Goal: Information Seeking & Learning: Check status

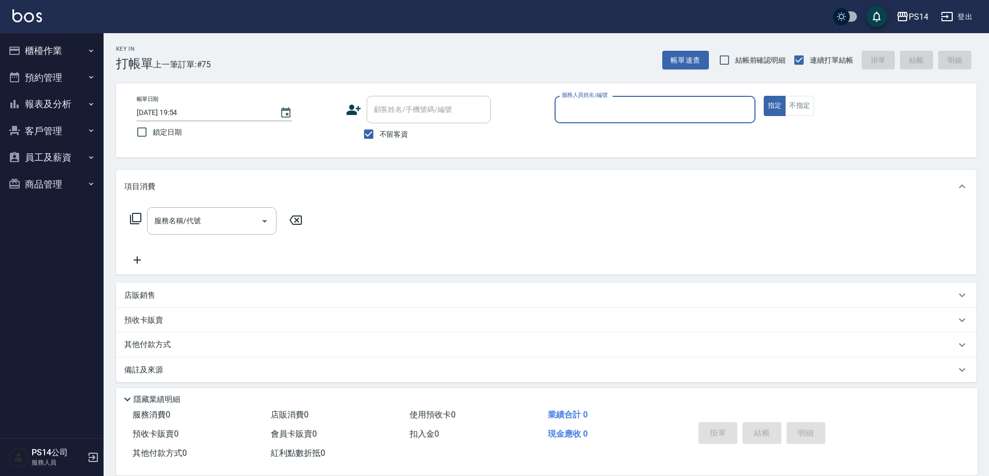
click at [47, 105] on button "報表及分析" at bounding box center [51, 104] width 95 height 27
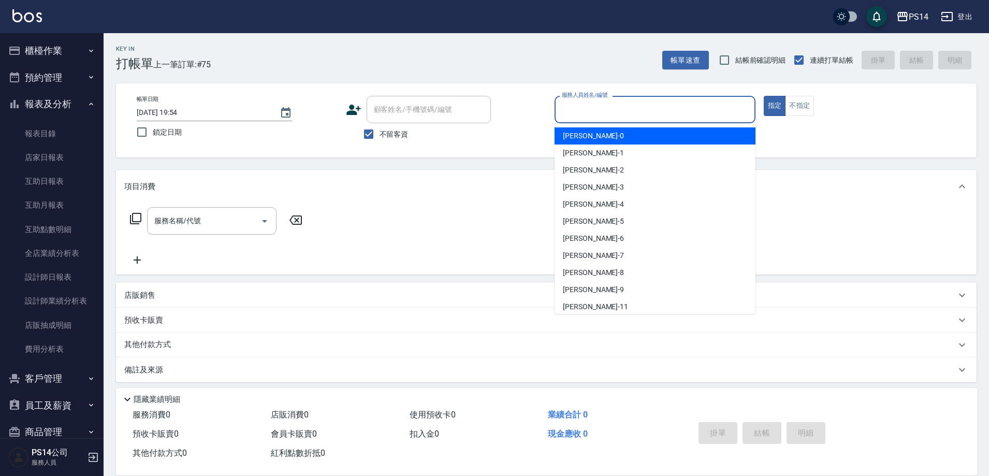
click at [616, 108] on input "服務人員姓名/編號" at bounding box center [655, 110] width 192 height 18
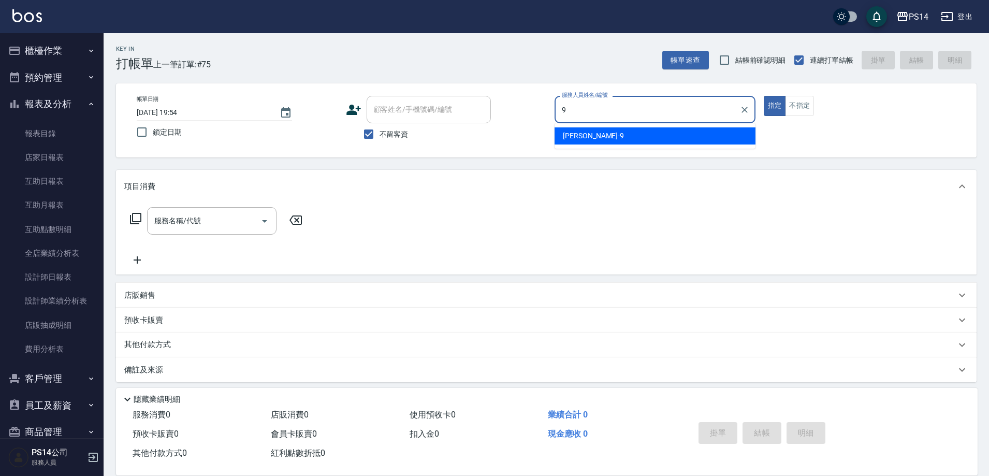
type input "楊宇霏-9"
type button "true"
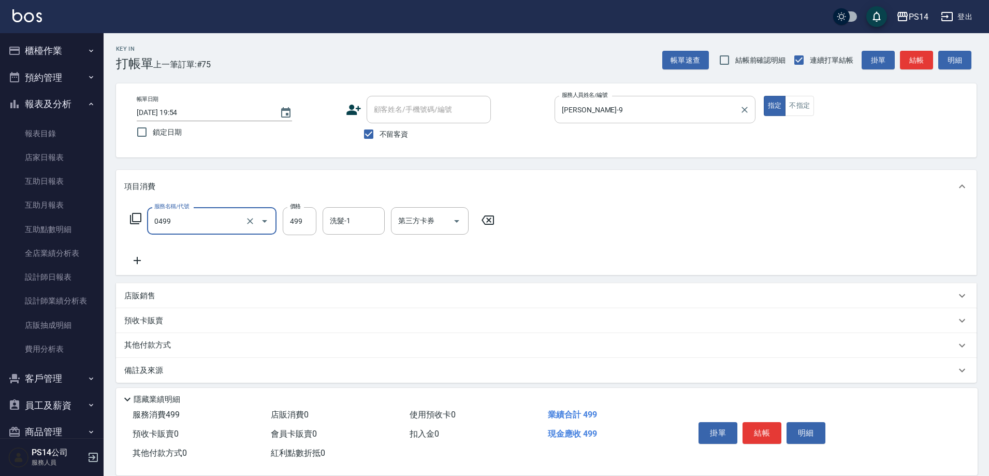
type input "伊黛莉499(0499)"
type input "陳昱蓁-18"
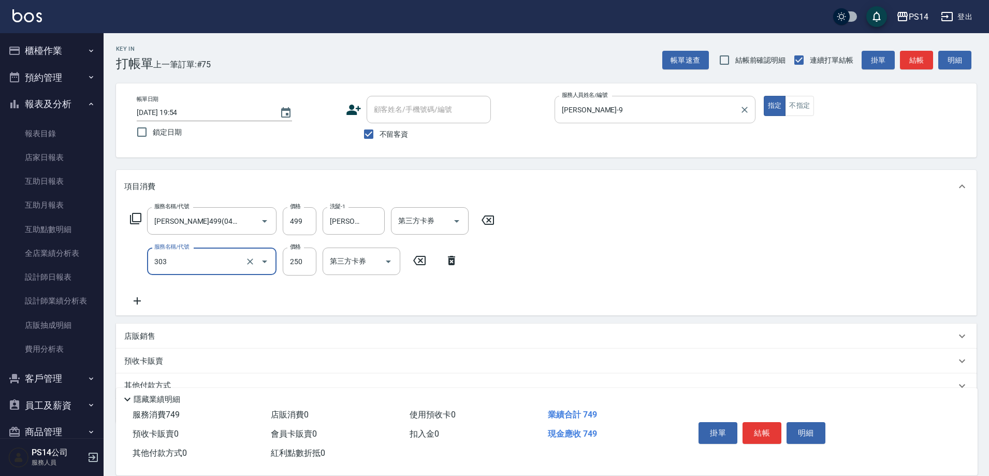
type input "剪髮(303)"
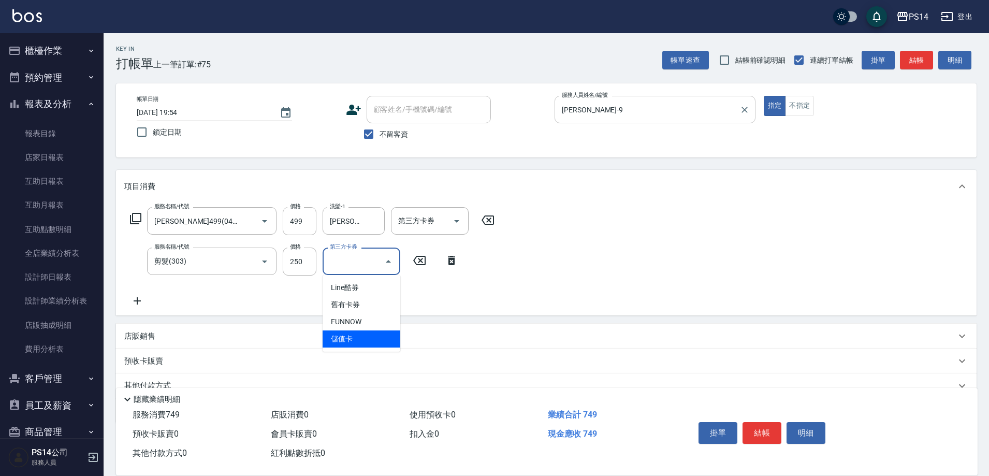
type input "儲值卡"
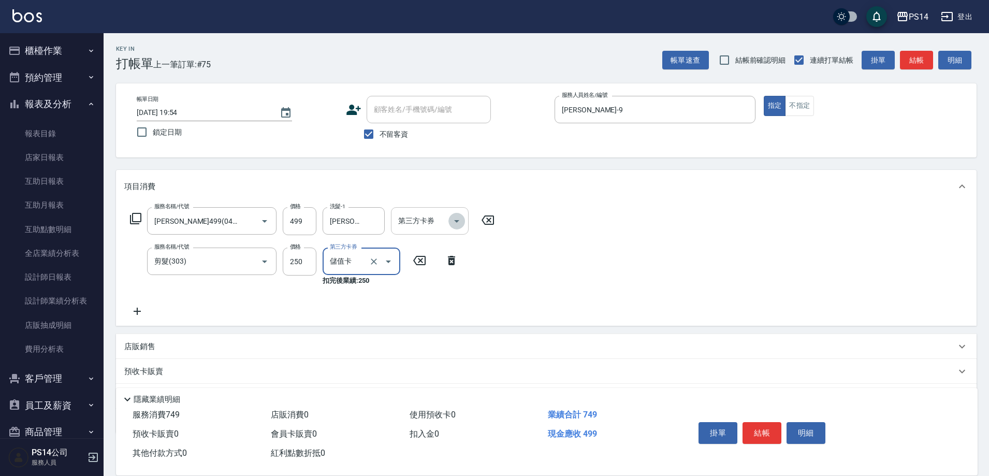
click at [460, 220] on icon "Open" at bounding box center [457, 221] width 12 height 12
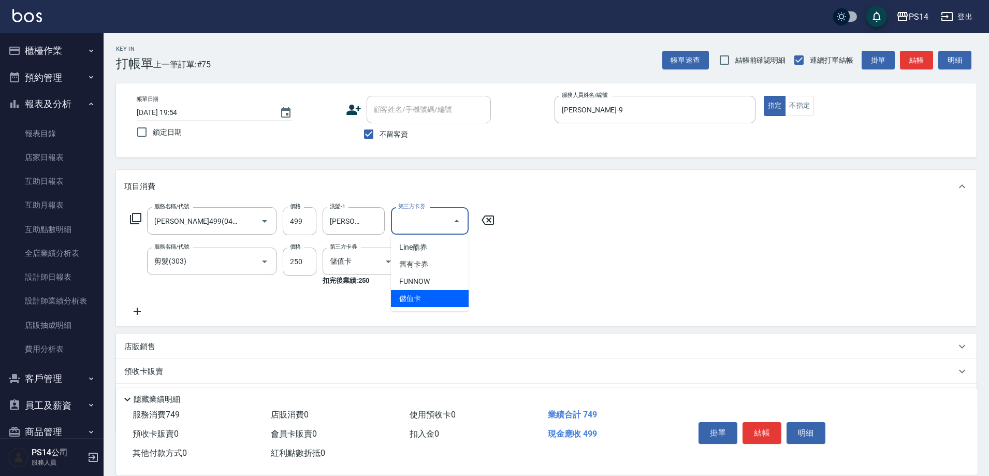
click at [421, 302] on span "儲值卡" at bounding box center [430, 298] width 78 height 17
type input "儲值卡"
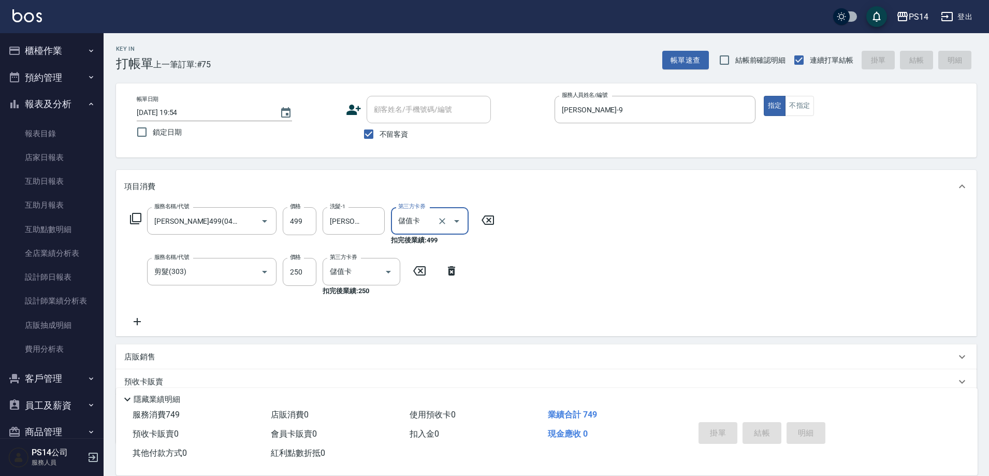
type input "2025/09/06 20:02"
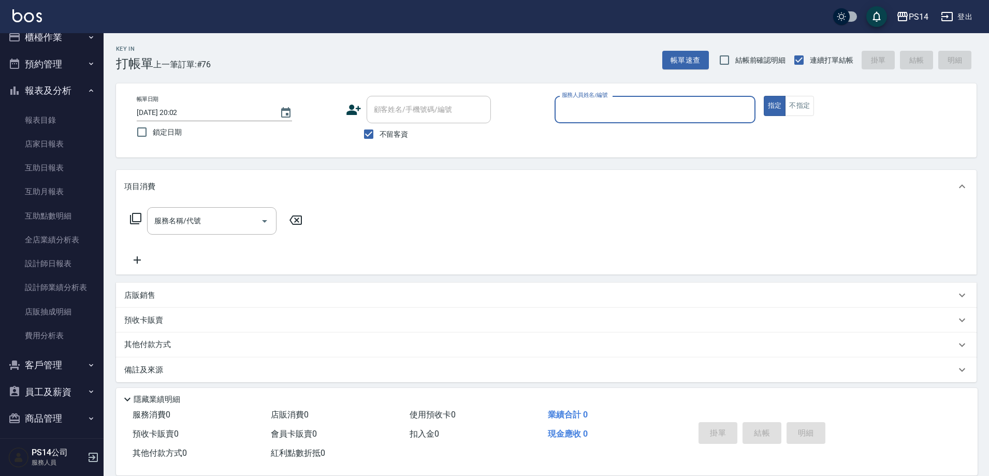
scroll to position [20, 0]
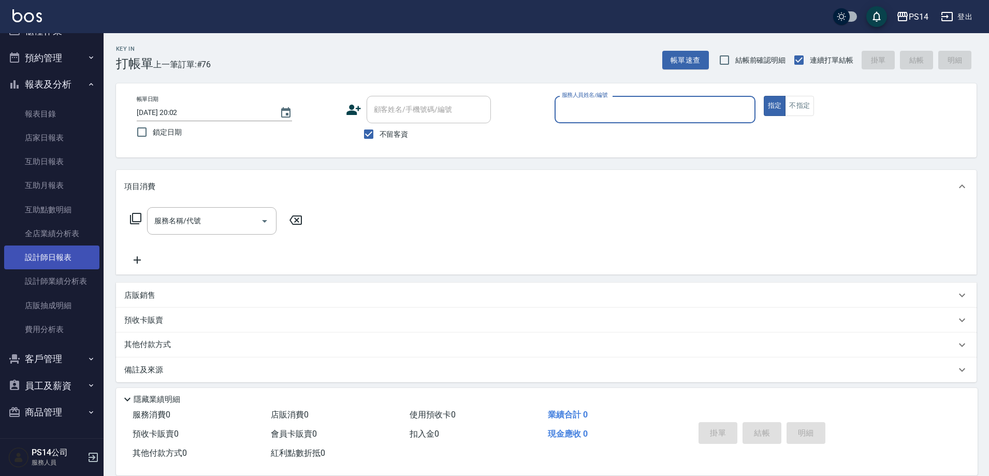
click at [67, 248] on link "設計師日報表" at bounding box center [51, 258] width 95 height 24
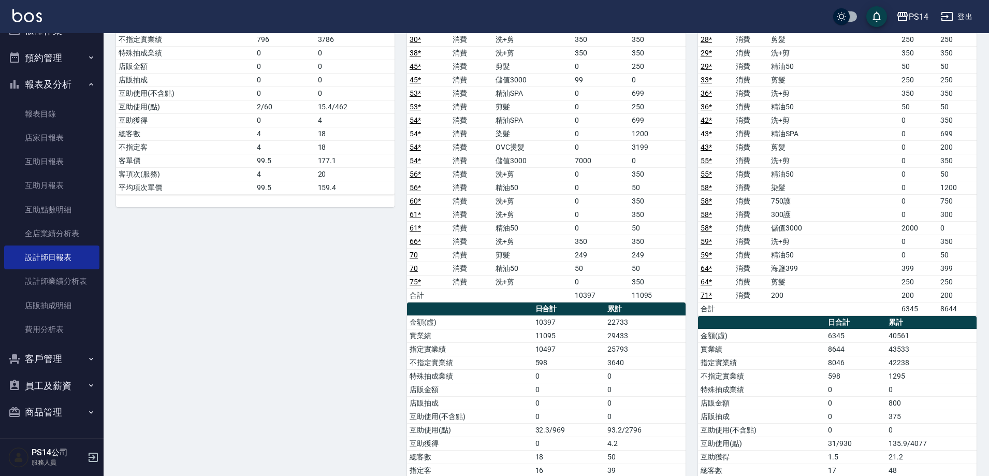
scroll to position [829, 0]
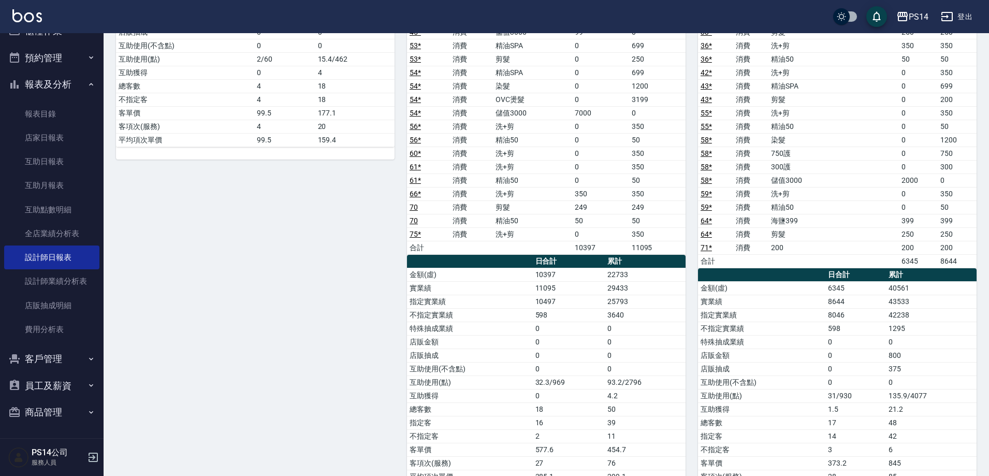
click at [54, 83] on button "報表及分析" at bounding box center [51, 84] width 95 height 27
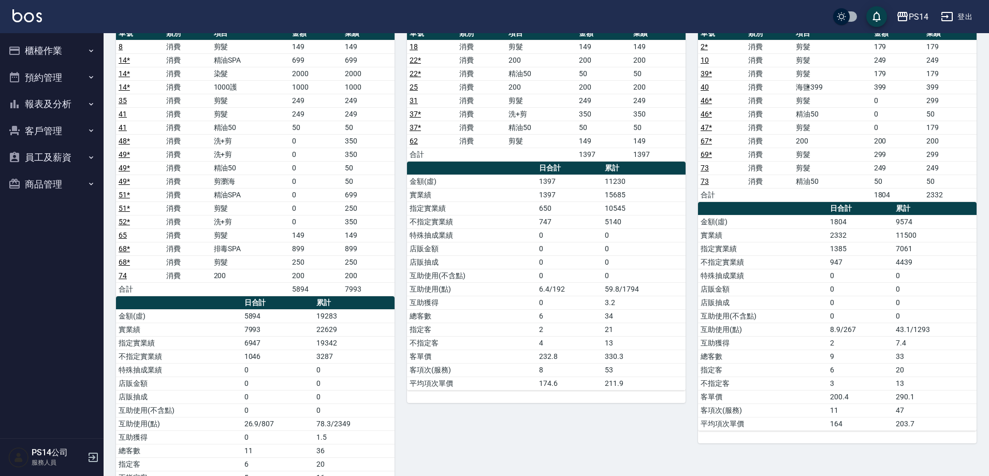
scroll to position [0, 0]
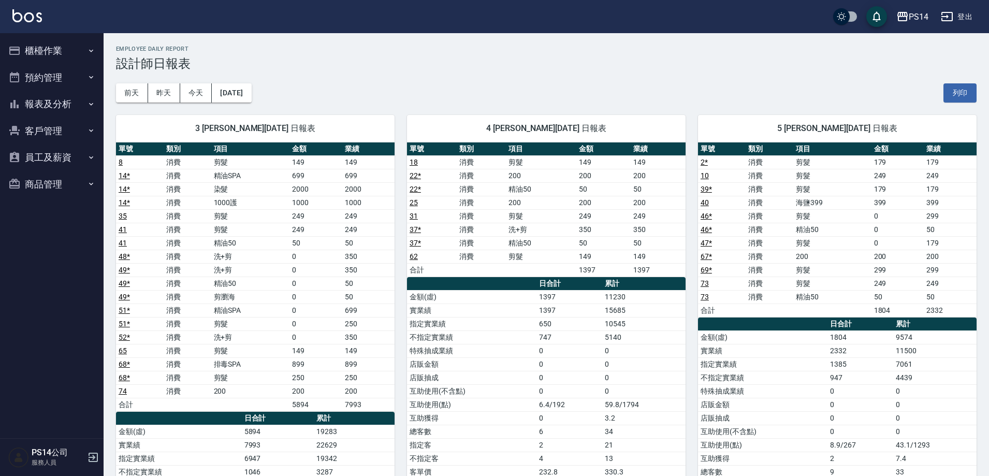
click at [41, 46] on button "櫃檯作業" at bounding box center [51, 50] width 95 height 27
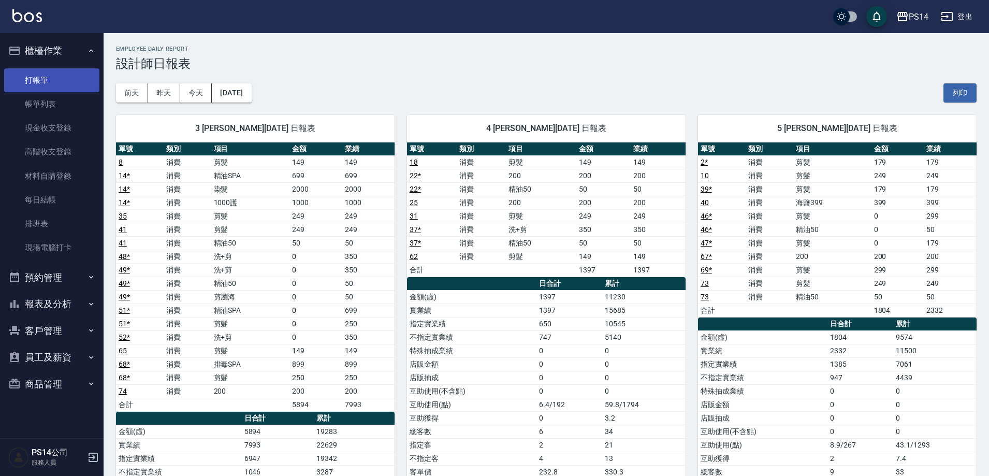
click at [43, 80] on link "打帳單" at bounding box center [51, 80] width 95 height 24
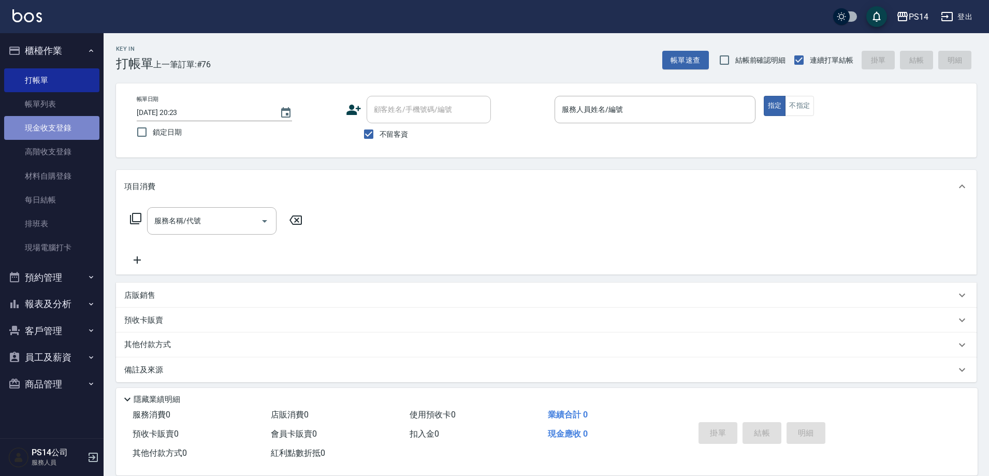
click at [57, 127] on link "現金收支登錄" at bounding box center [51, 128] width 95 height 24
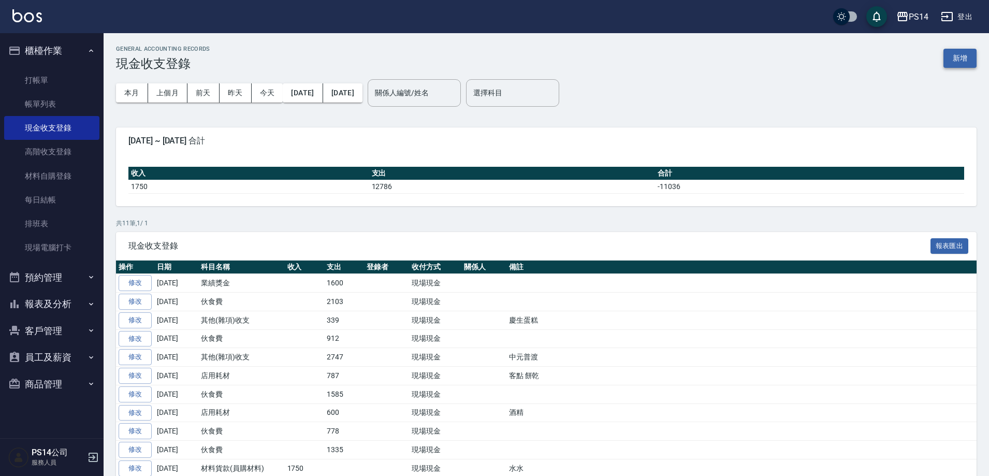
click at [962, 60] on button "新增" at bounding box center [960, 58] width 33 height 19
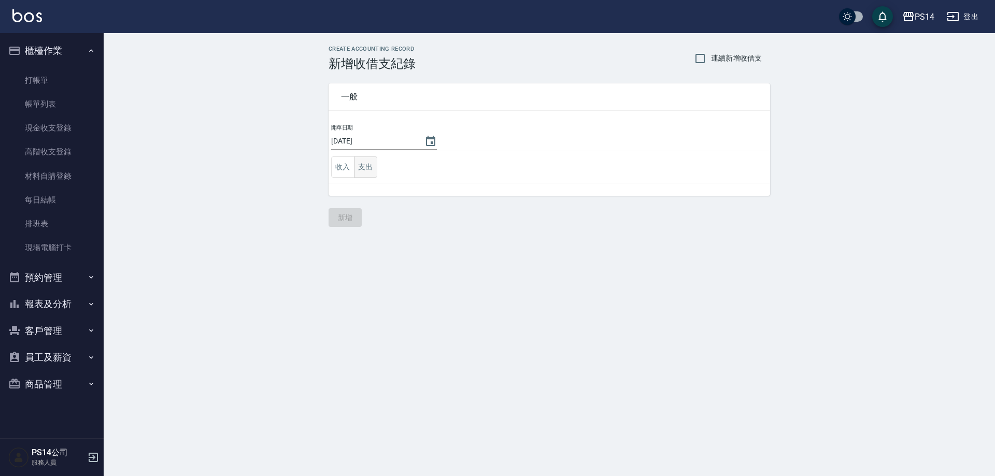
click at [372, 163] on button "支出" at bounding box center [365, 166] width 23 height 21
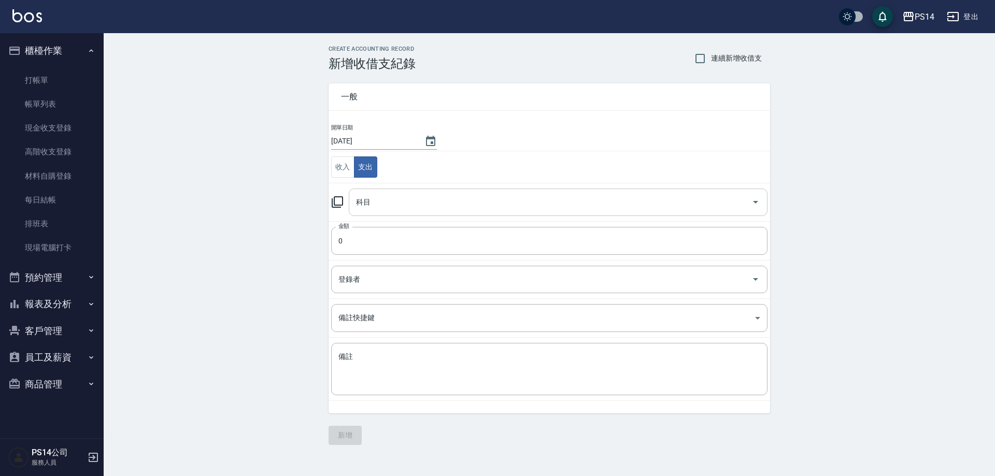
click at [404, 203] on input "科目" at bounding box center [550, 202] width 394 height 18
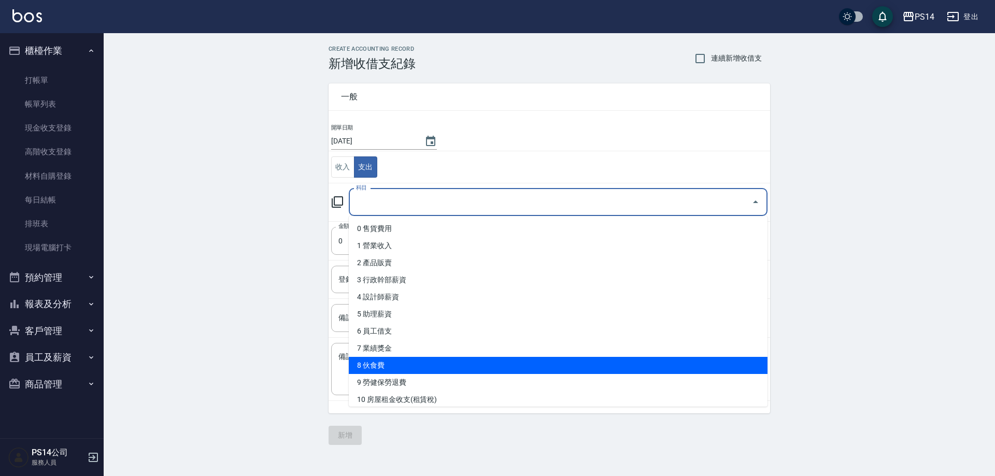
click at [453, 364] on li "8 伙食費" at bounding box center [558, 365] width 419 height 17
type input "8 伙食費"
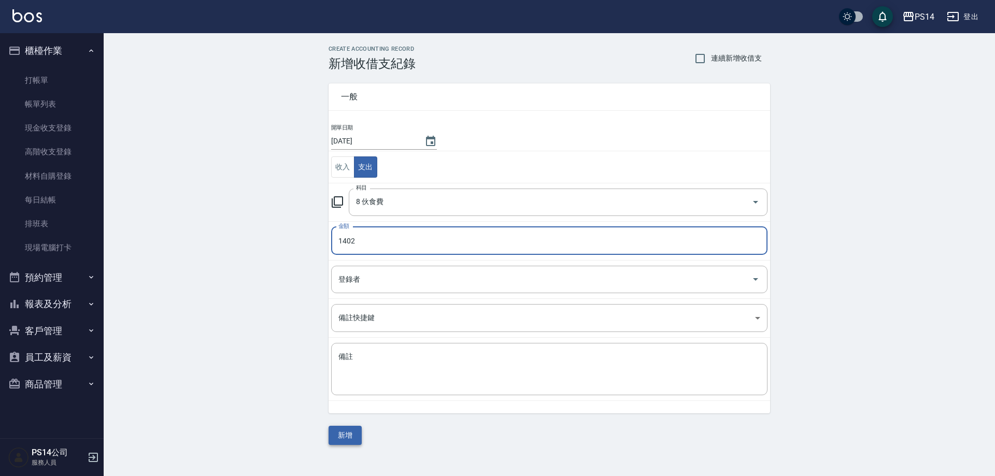
type input "1402"
click at [344, 435] on button "新增" at bounding box center [344, 435] width 33 height 19
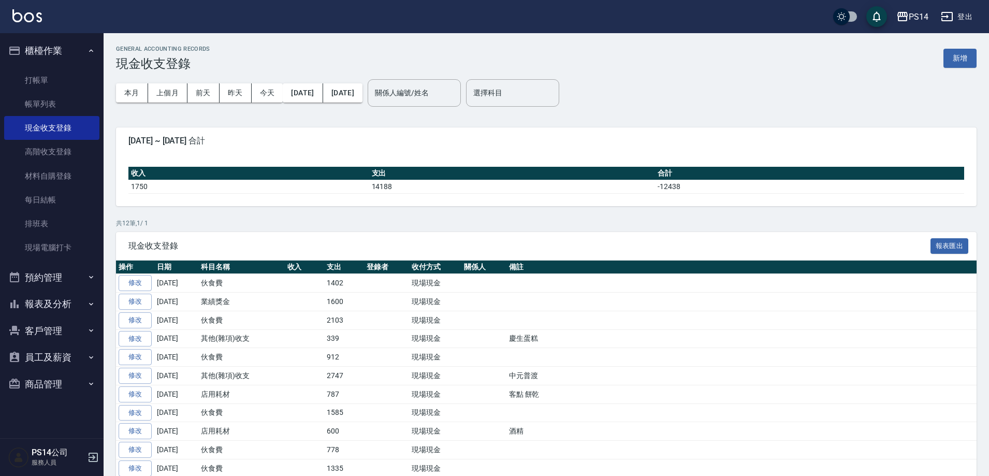
click at [43, 52] on button "櫃檯作業" at bounding box center [51, 50] width 95 height 27
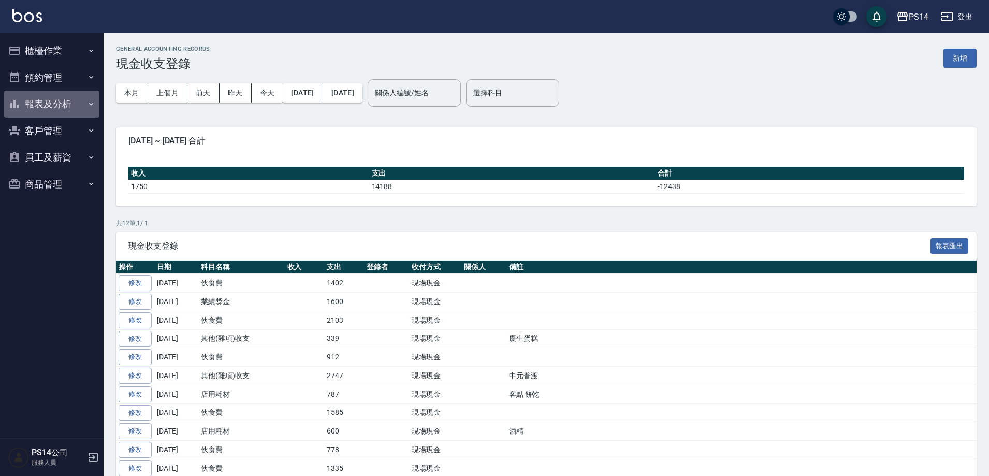
click at [45, 99] on button "報表及分析" at bounding box center [51, 104] width 95 height 27
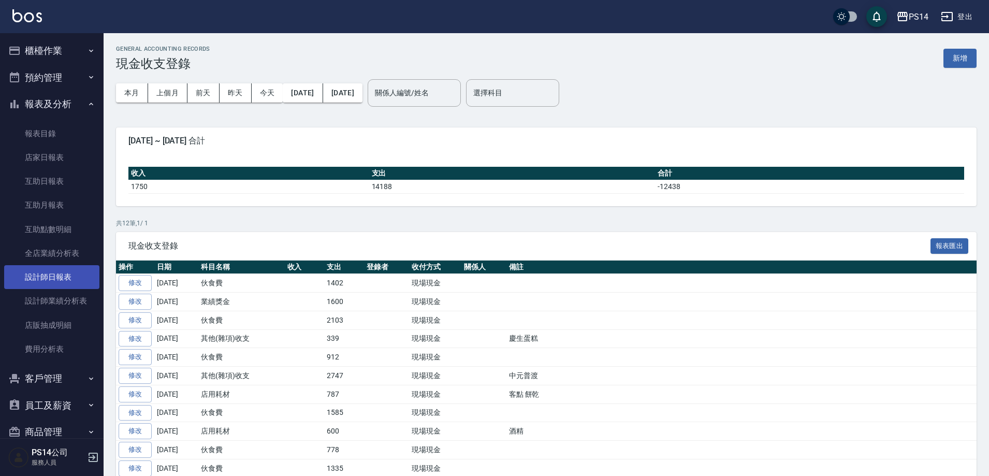
click at [61, 280] on link "設計師日報表" at bounding box center [51, 277] width 95 height 24
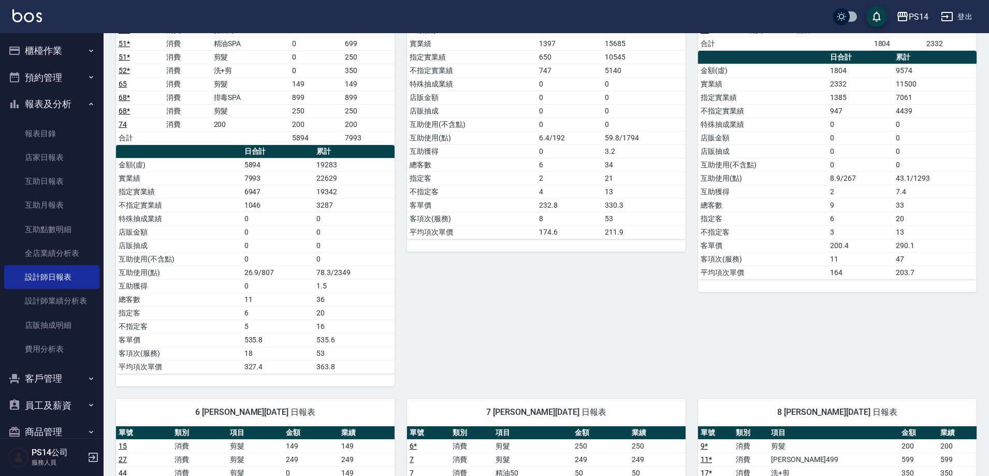
scroll to position [155, 0]
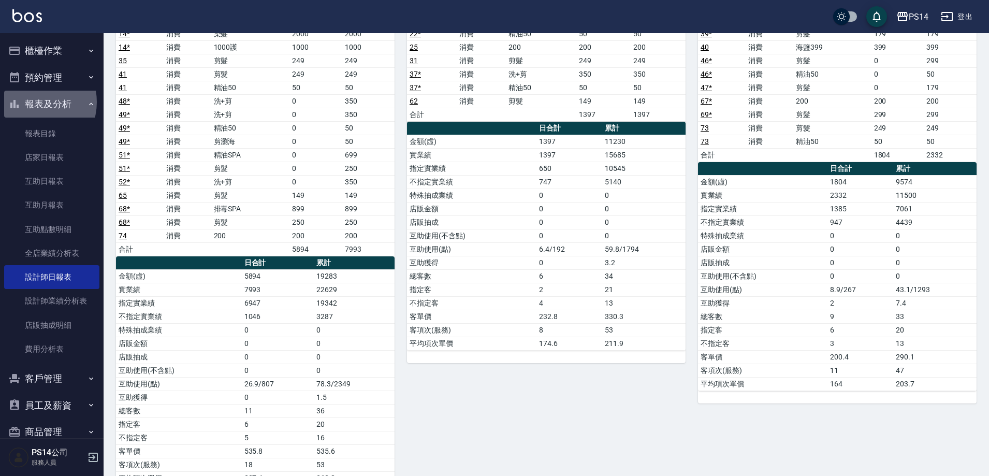
click at [33, 102] on button "報表及分析" at bounding box center [51, 104] width 95 height 27
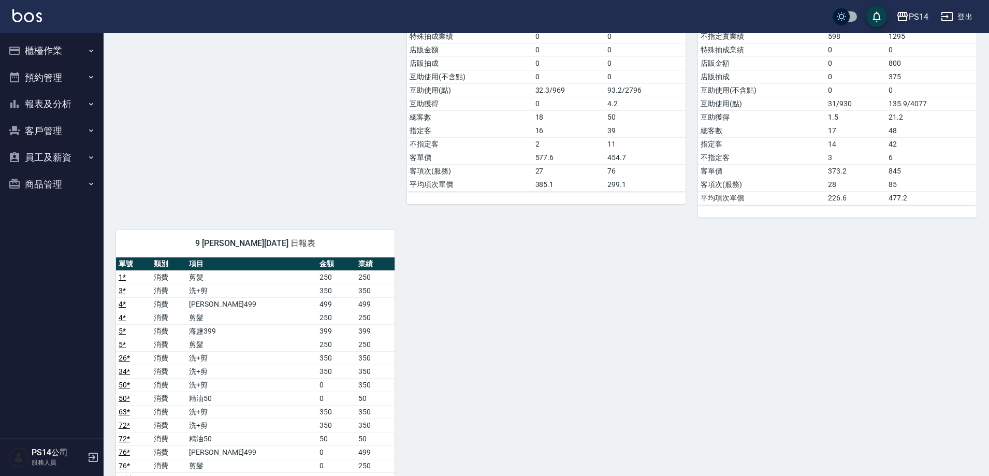
scroll to position [1140, 0]
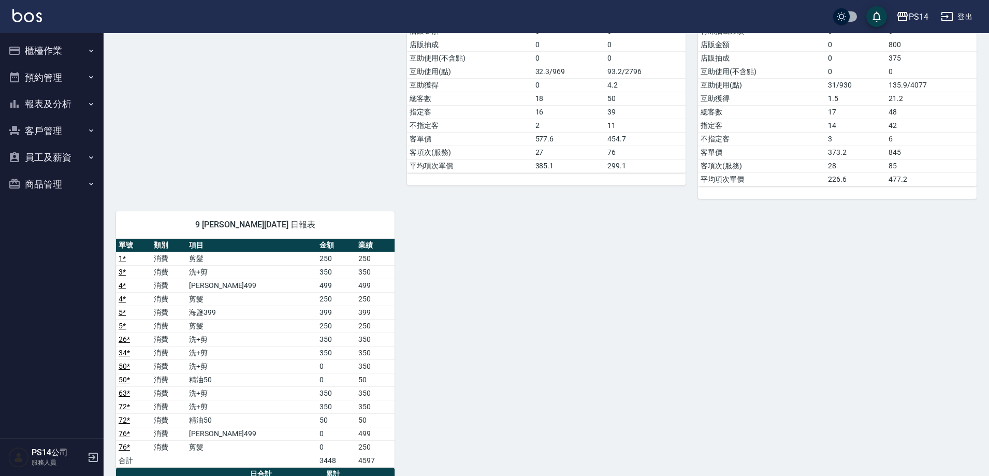
click at [40, 45] on button "櫃檯作業" at bounding box center [51, 50] width 95 height 27
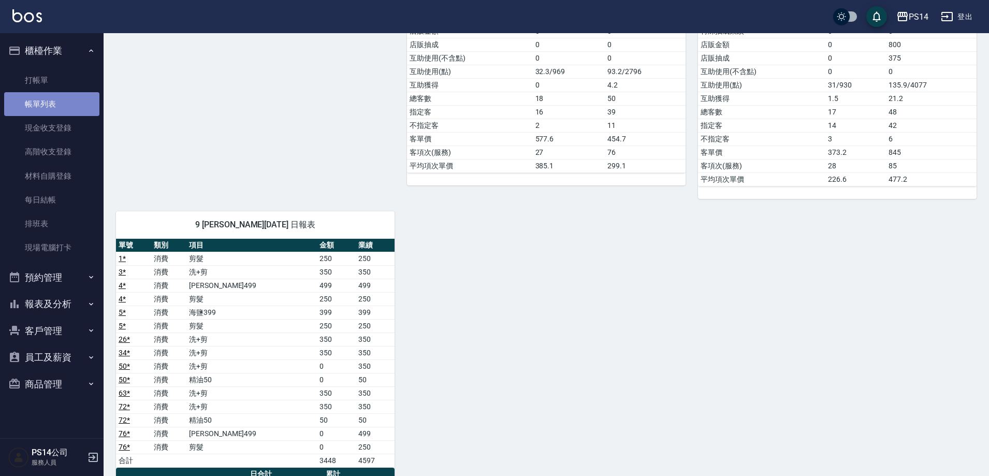
click at [55, 92] on link "帳單列表" at bounding box center [51, 104] width 95 height 24
click at [55, 82] on link "打帳單" at bounding box center [51, 80] width 95 height 24
click at [55, 77] on link "打帳單" at bounding box center [51, 80] width 95 height 24
click at [49, 79] on link "打帳單" at bounding box center [51, 80] width 95 height 24
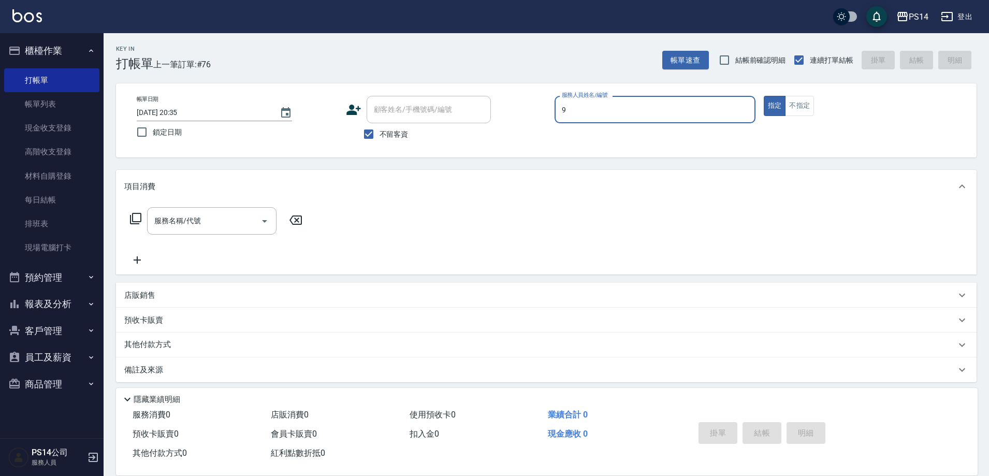
type input "楊宇霏-9"
type button "true"
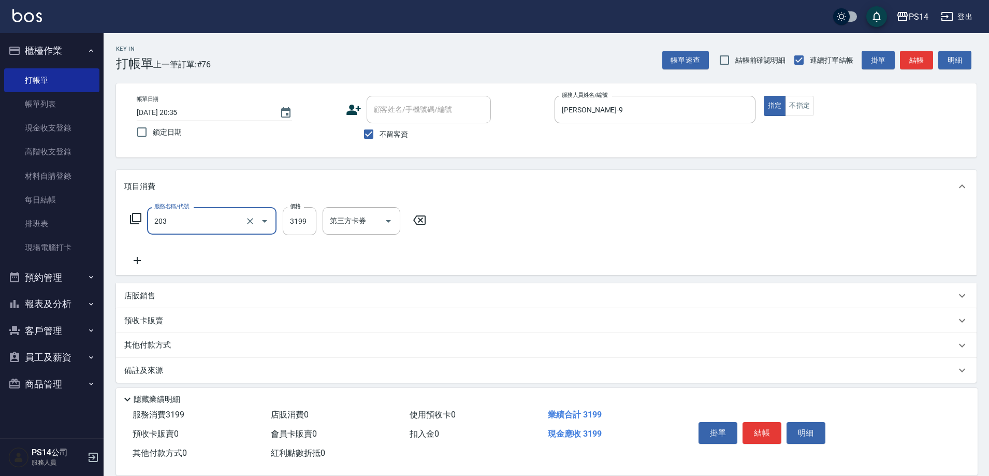
type input "OVC燙髮(203)"
type input "3399"
type input "謝欣紜-28"
type input "5"
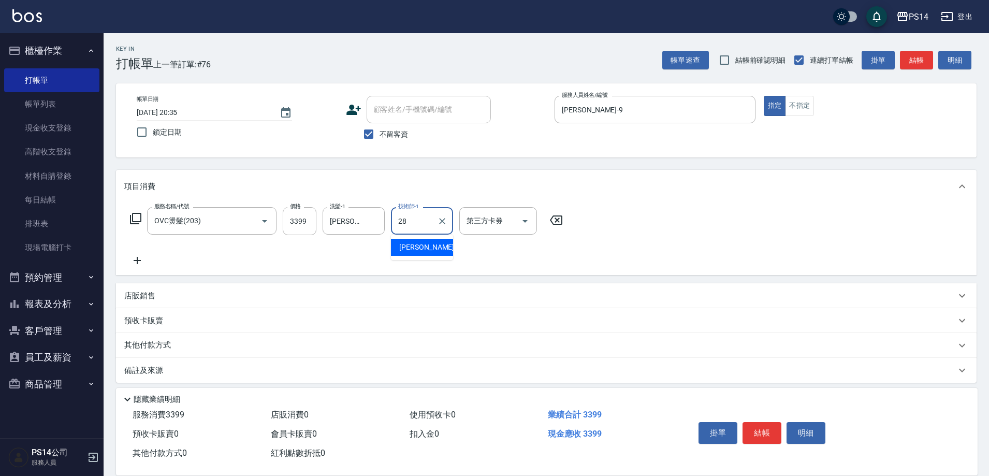
type input "謝欣紜-28"
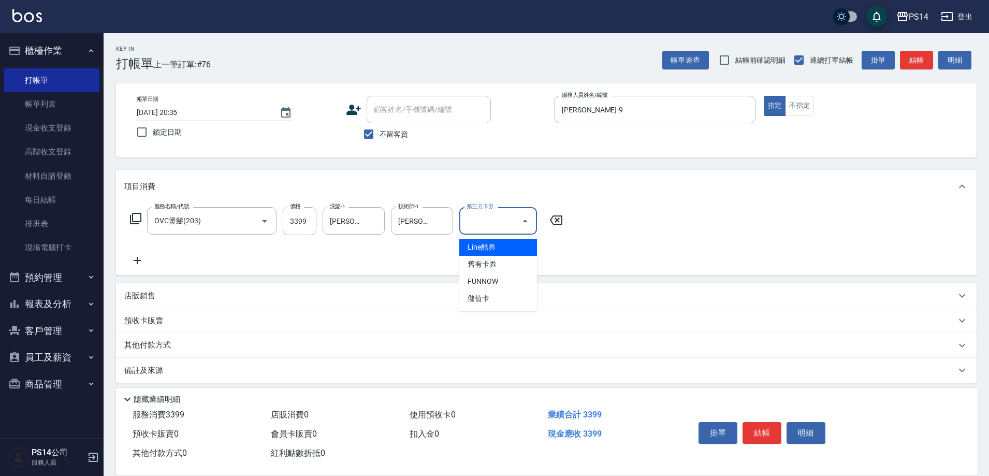
type input "儲值卡"
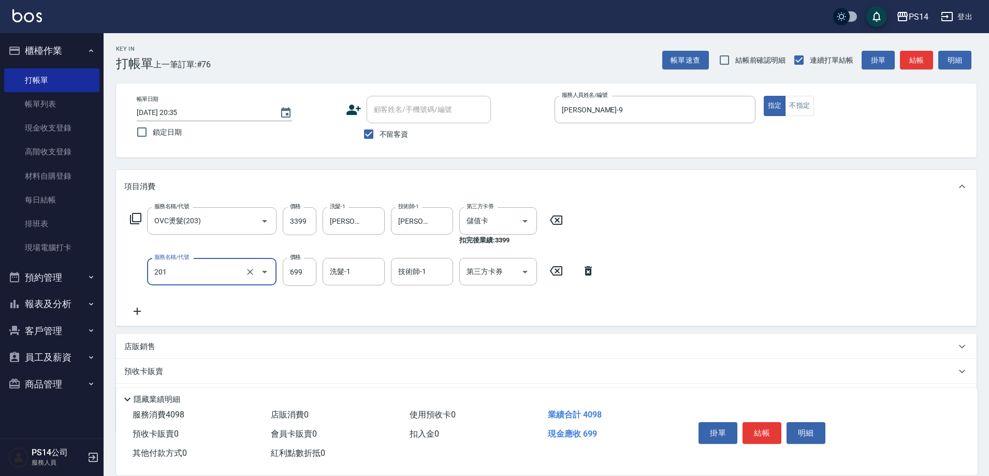
type input "基礎燙(201)"
type input "800"
type input "謝欣紜-28"
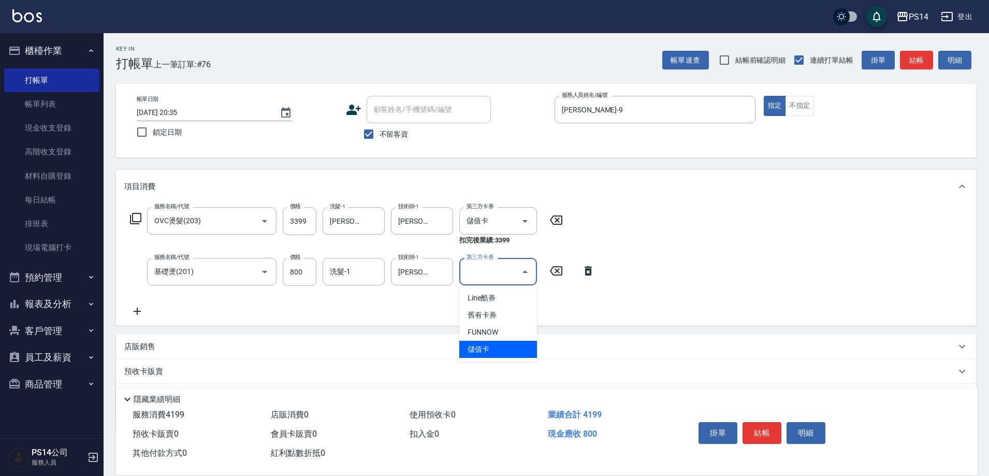
type input "儲值卡"
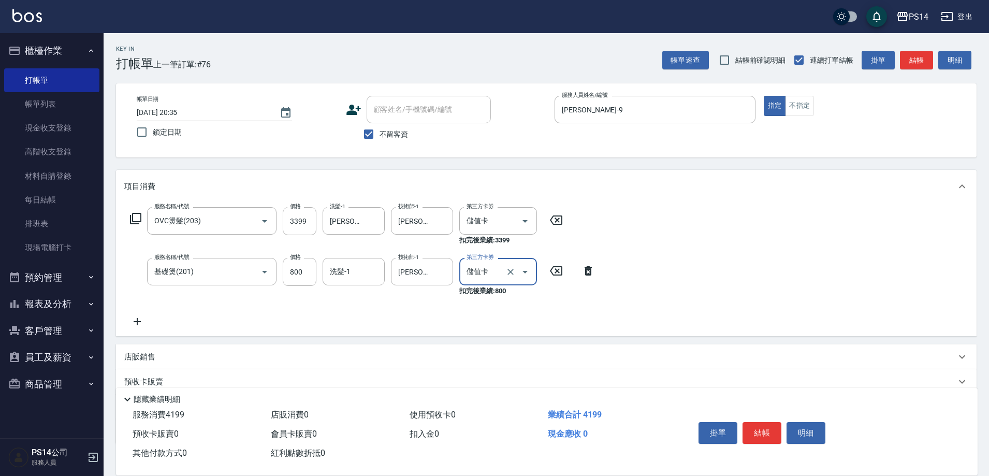
drag, startPoint x: 512, startPoint y: 219, endPoint x: 512, endPoint y: 235, distance: 16.6
click at [512, 219] on icon "Clear" at bounding box center [511, 221] width 10 height 10
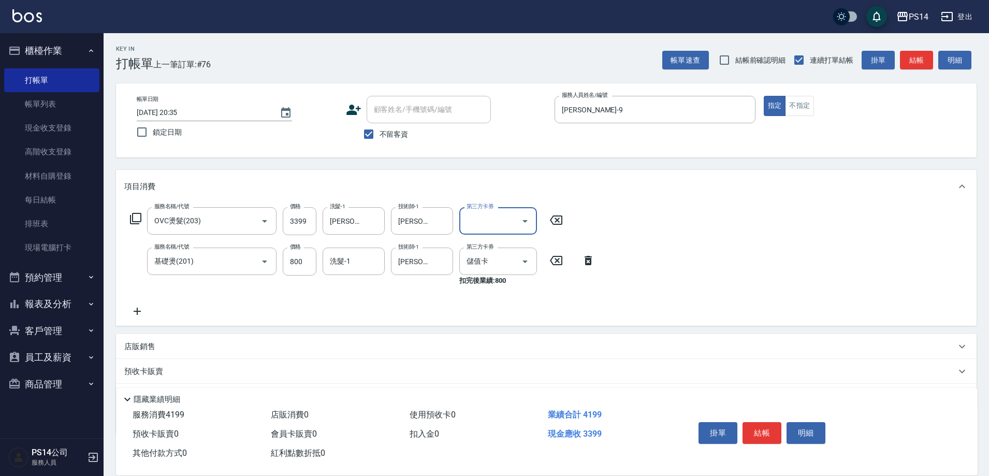
click at [512, 262] on icon "Clear" at bounding box center [511, 262] width 6 height 6
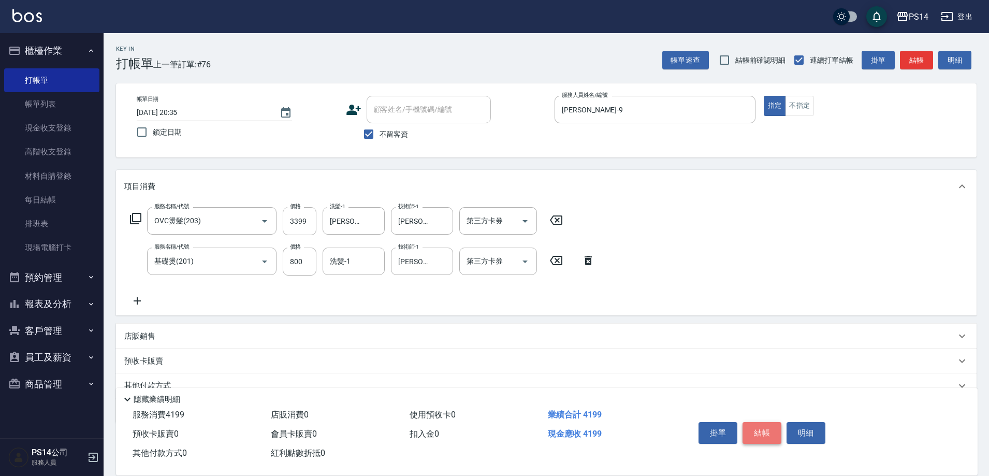
click at [772, 436] on button "結帳" at bounding box center [762, 433] width 39 height 22
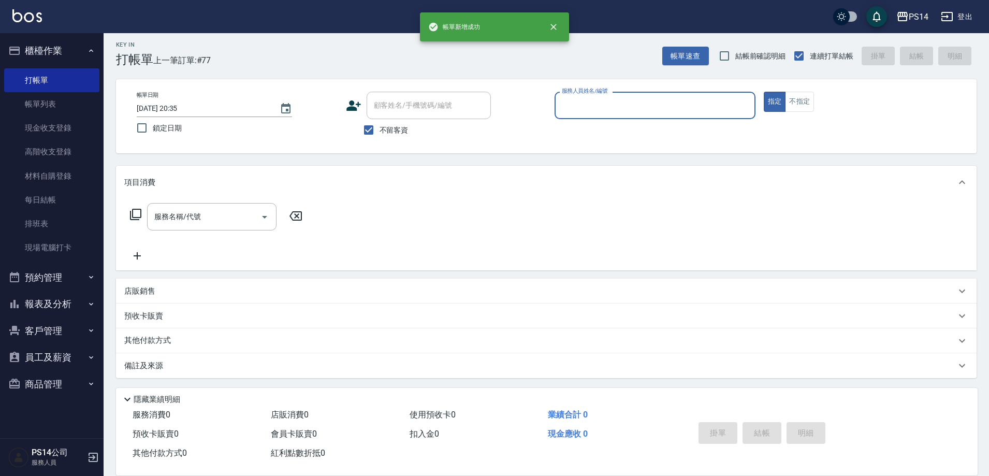
scroll to position [6, 0]
click at [64, 306] on button "報表及分析" at bounding box center [51, 304] width 95 height 27
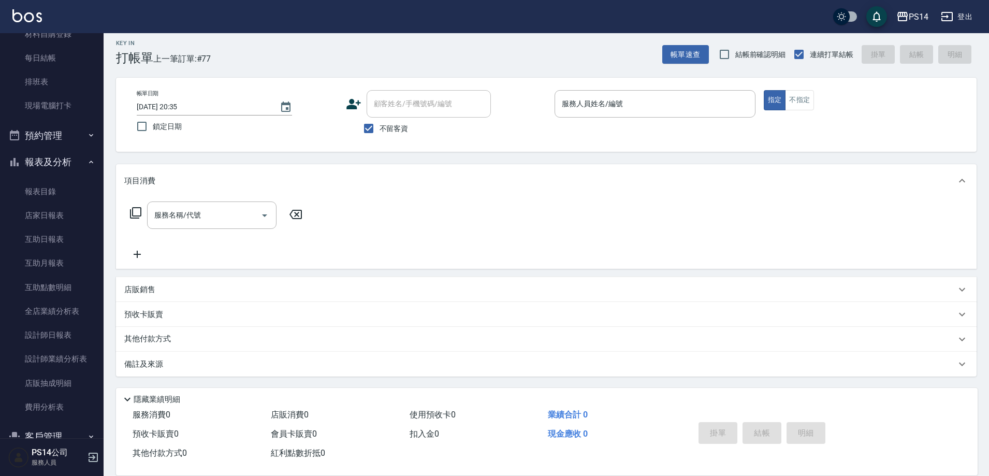
scroll to position [155, 0]
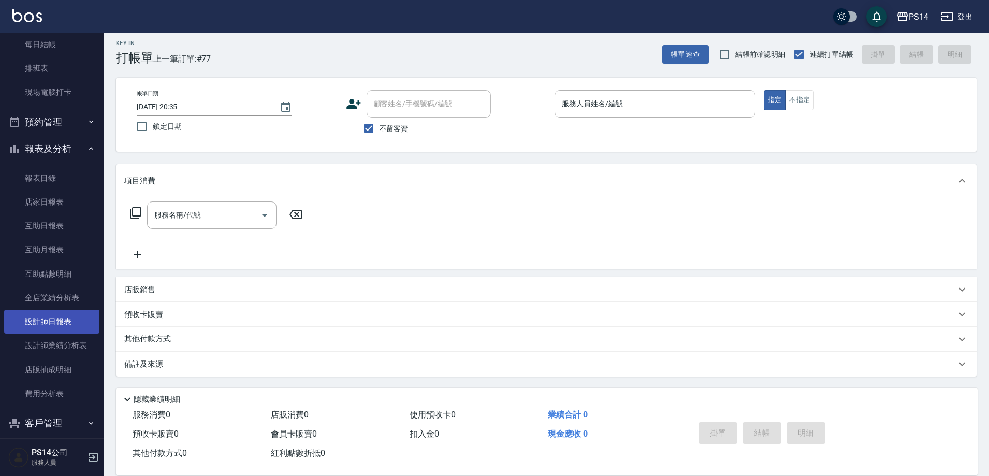
click at [47, 318] on link "設計師日報表" at bounding box center [51, 322] width 95 height 24
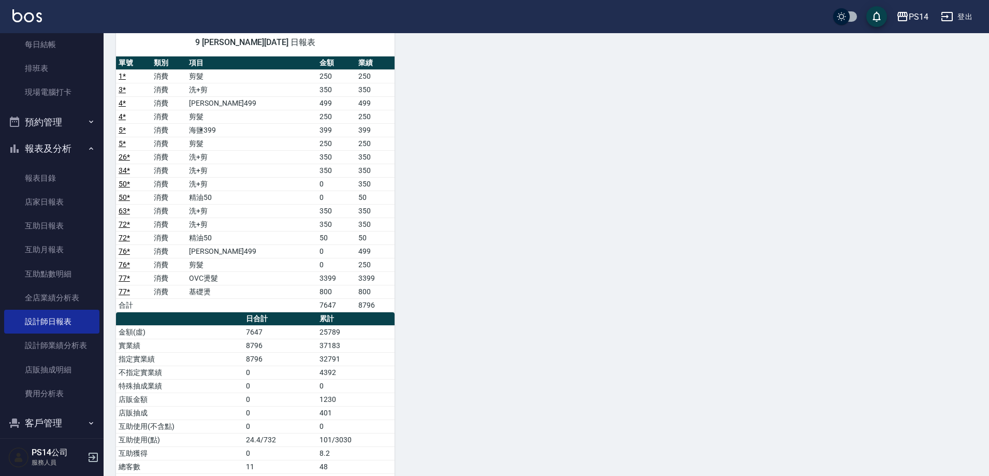
scroll to position [1243, 0]
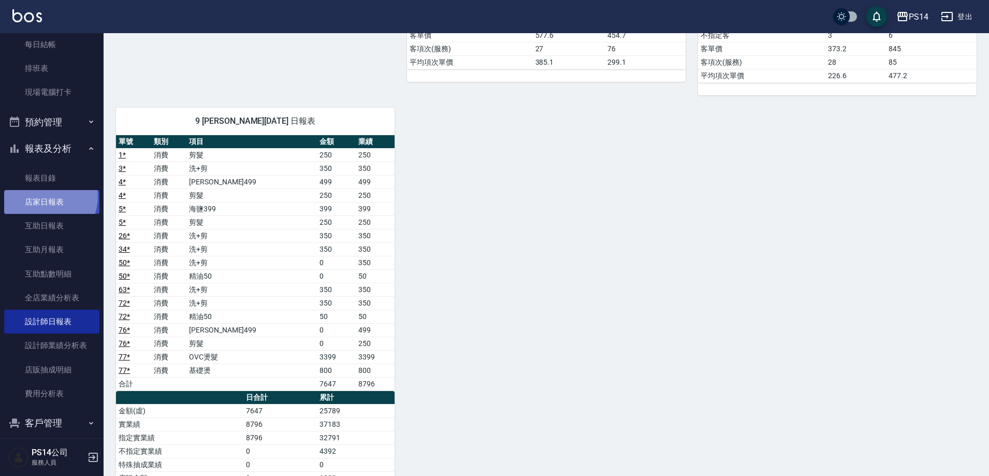
click at [43, 197] on link "店家日報表" at bounding box center [51, 202] width 95 height 24
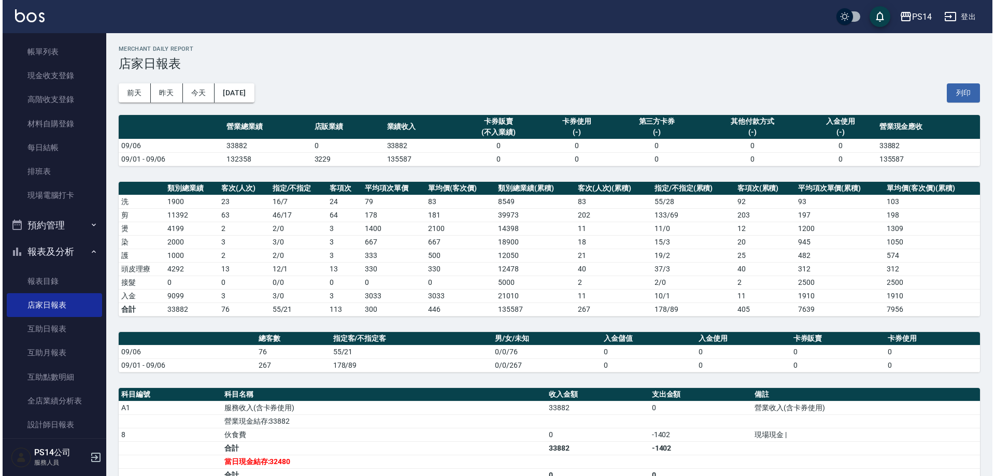
scroll to position [52, 0]
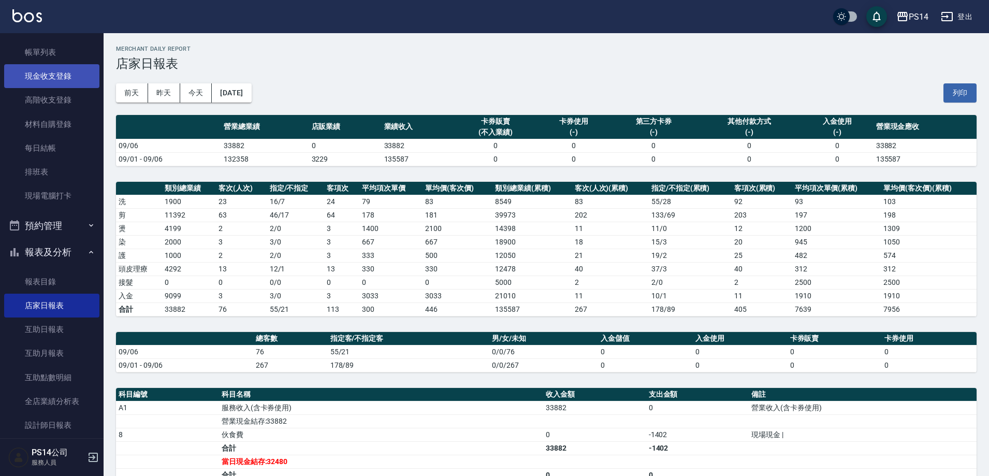
click at [90, 81] on link "現金收支登錄" at bounding box center [51, 76] width 95 height 24
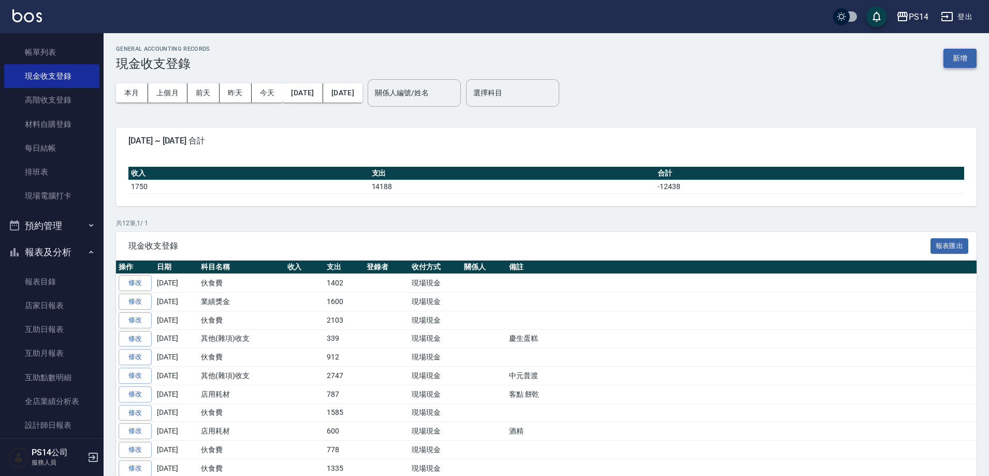
click at [963, 53] on button "新增" at bounding box center [960, 58] width 33 height 19
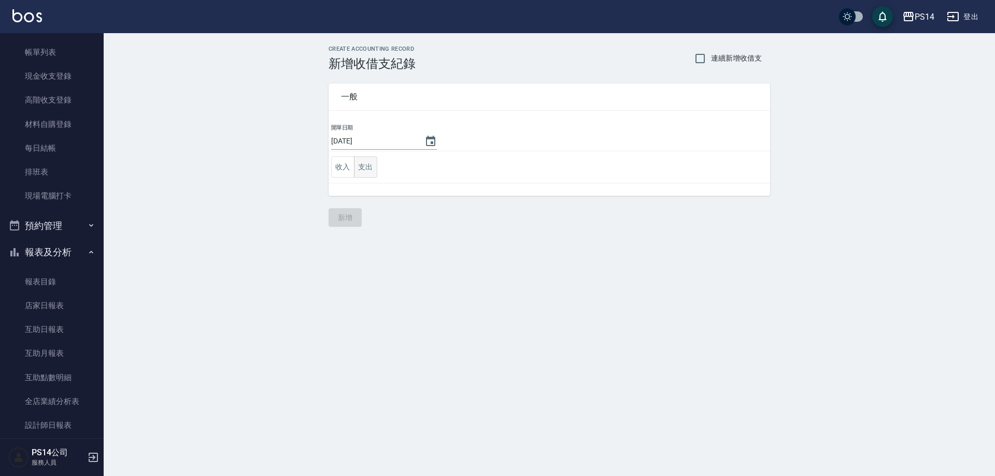
click at [371, 173] on button "支出" at bounding box center [365, 166] width 23 height 21
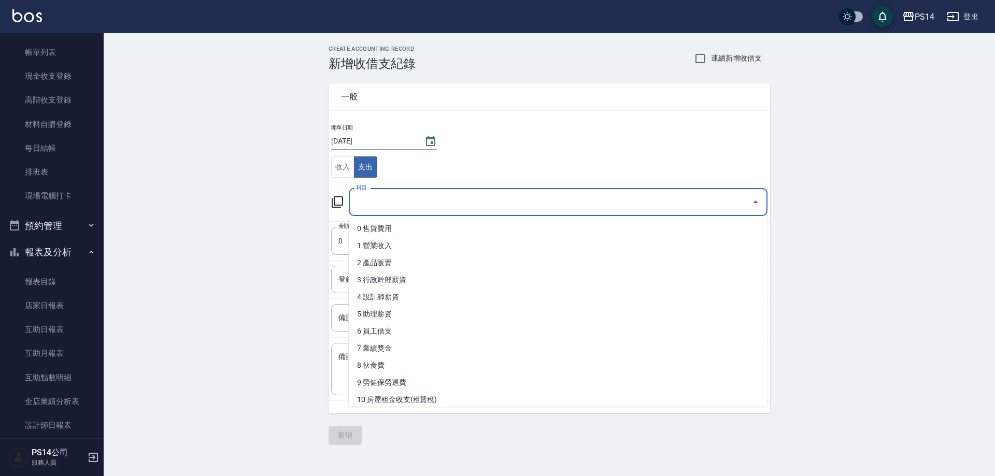
click at [375, 194] on input "科目" at bounding box center [550, 202] width 394 height 18
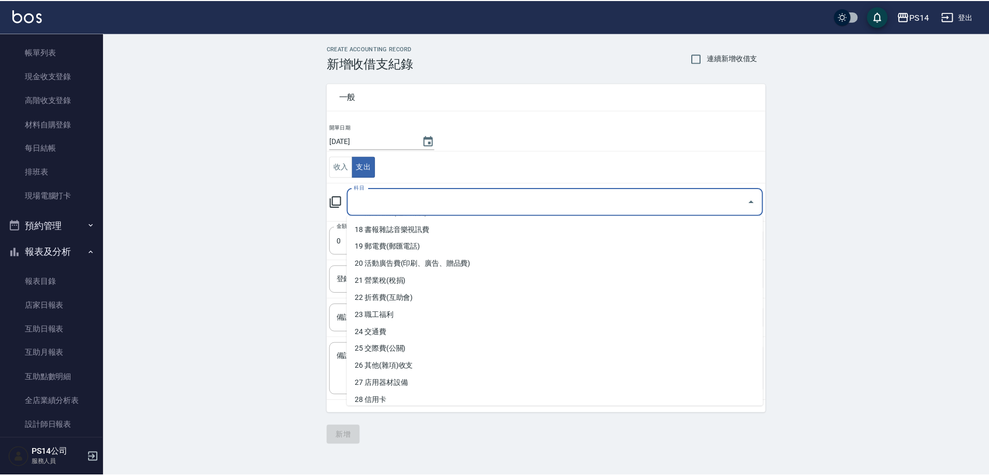
scroll to position [259, 0]
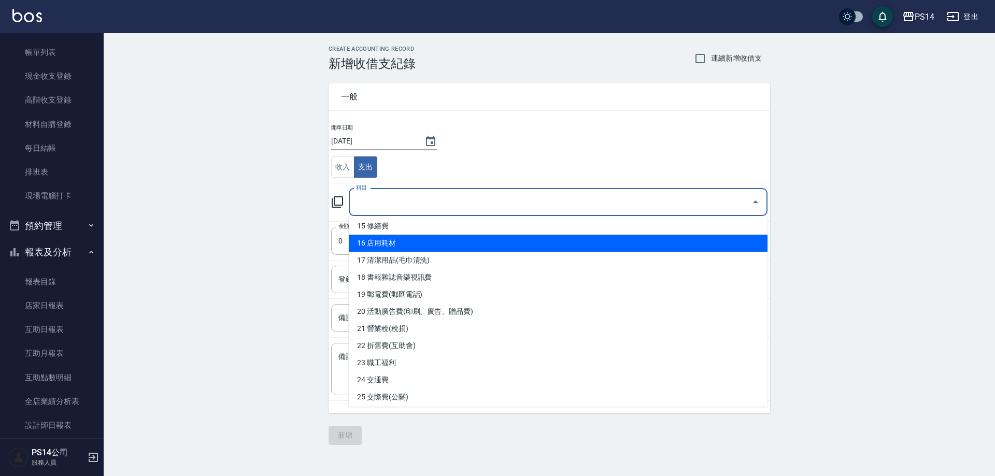
click at [393, 248] on li "16 店用耗材" at bounding box center [558, 243] width 419 height 17
type input "16 店用耗材"
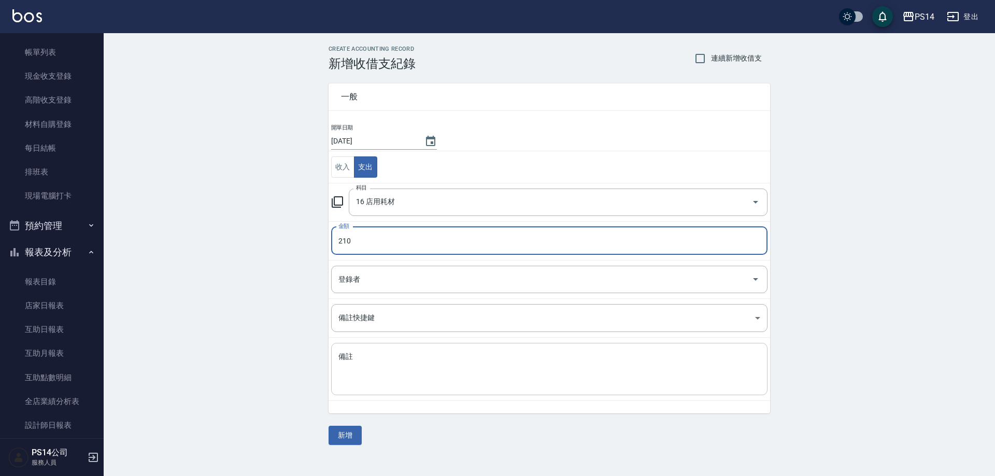
type input "210"
click at [450, 389] on div "x 備註" at bounding box center [549, 369] width 436 height 52
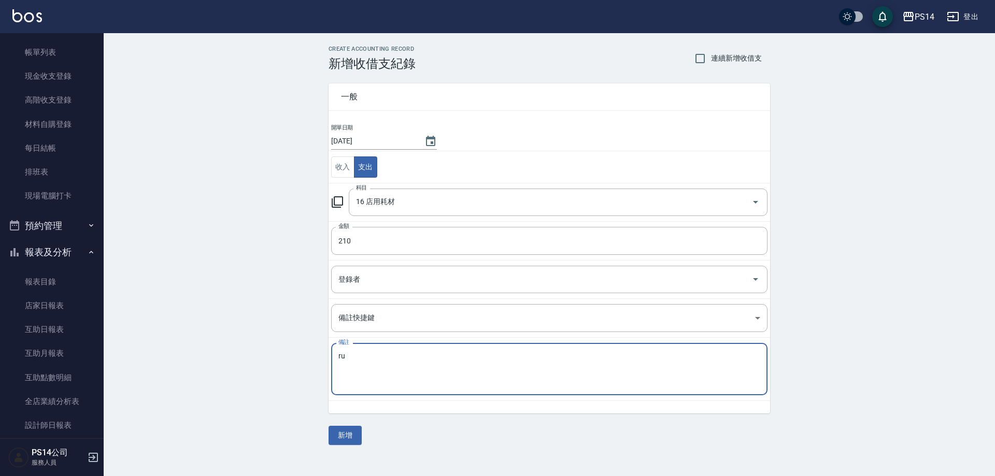
type textarea "r"
type textarea "金紙"
click at [358, 435] on button "新增" at bounding box center [344, 435] width 33 height 19
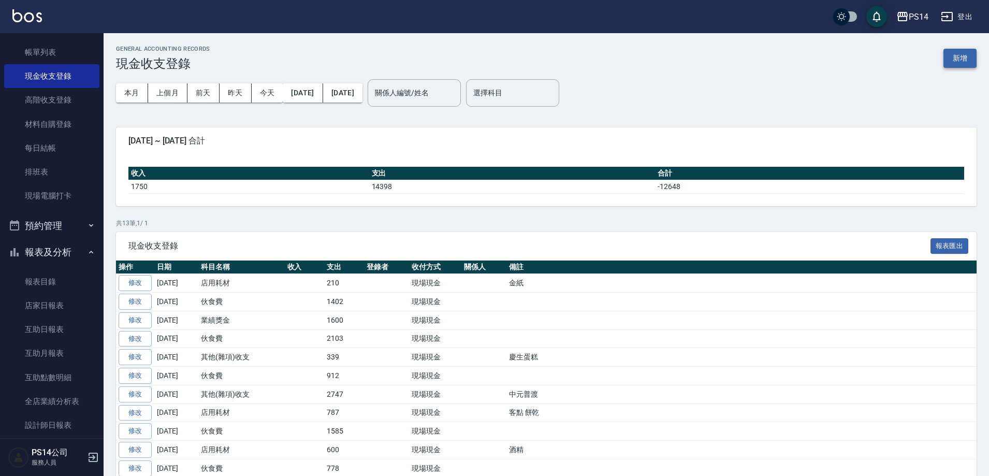
click at [965, 65] on button "新增" at bounding box center [960, 58] width 33 height 19
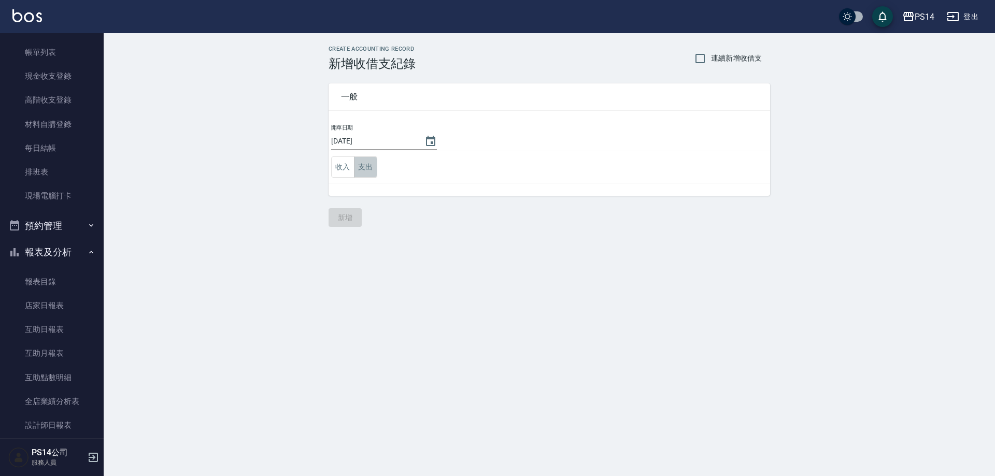
click at [373, 169] on button "支出" at bounding box center [365, 166] width 23 height 21
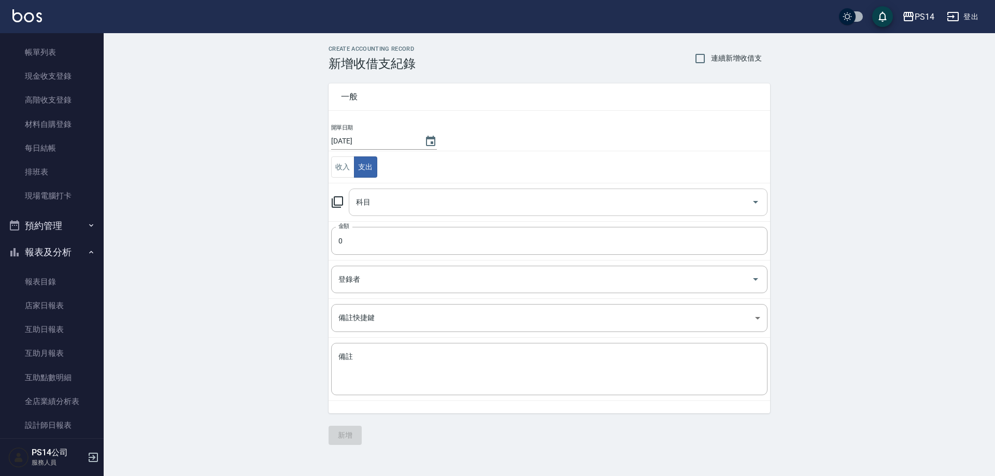
click at [382, 204] on input "科目" at bounding box center [550, 202] width 394 height 18
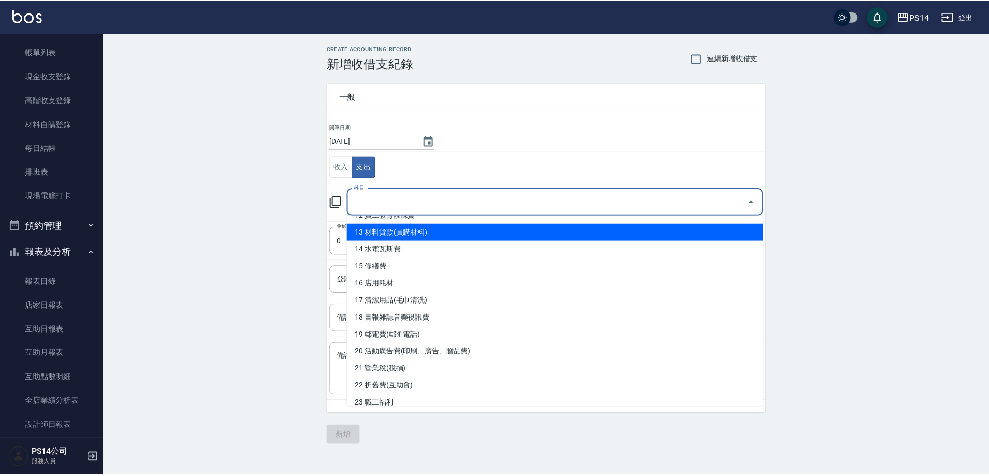
scroll to position [208, 0]
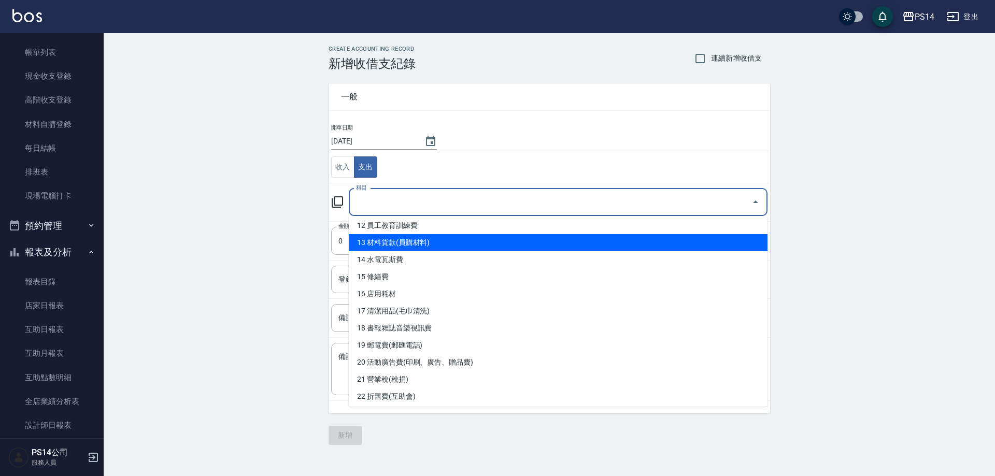
click at [433, 243] on li "13 材料貨款(員購材料)" at bounding box center [558, 242] width 419 height 17
type input "13 材料貨款(員購材料)"
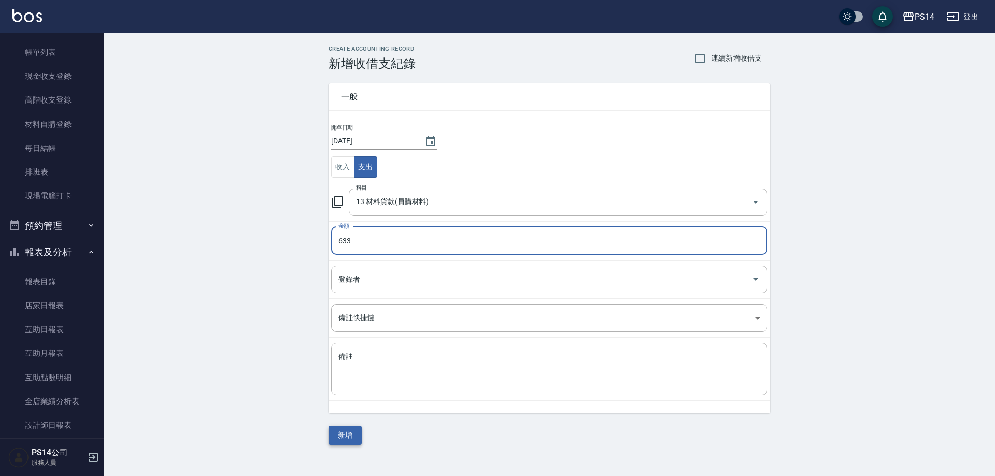
type input "633"
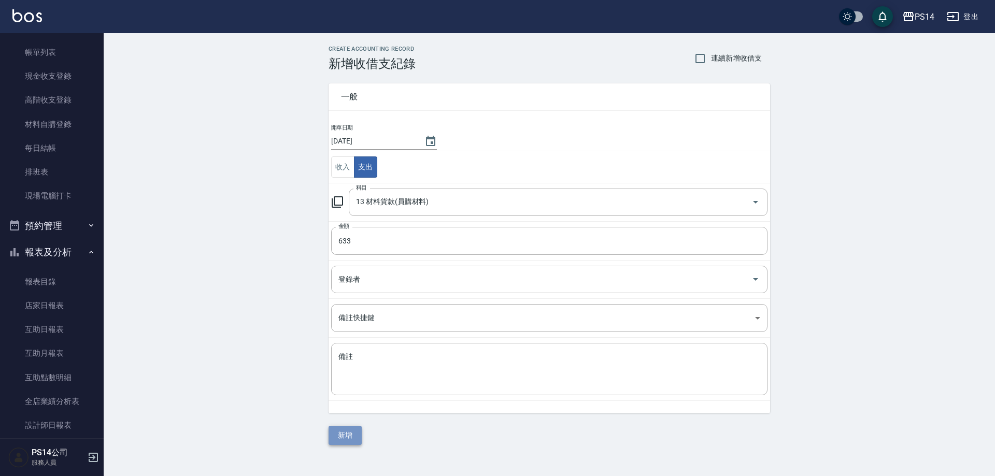
click at [351, 427] on button "新增" at bounding box center [344, 435] width 33 height 19
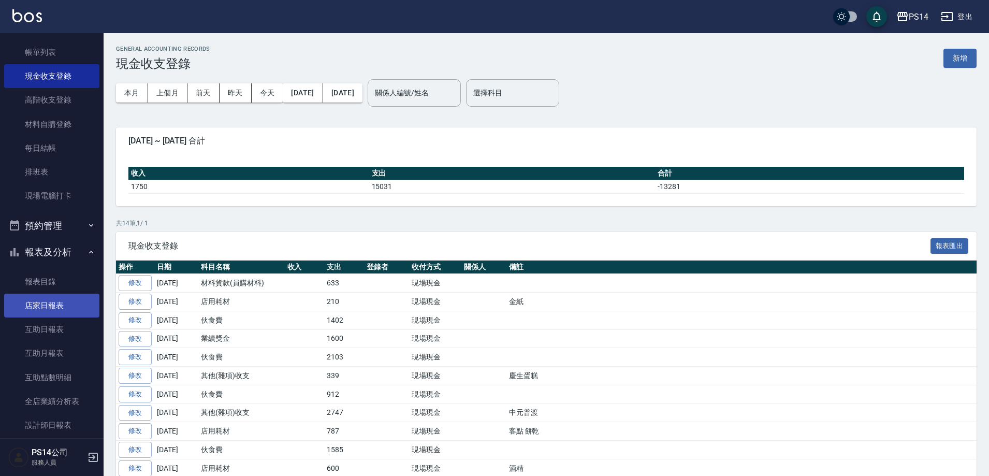
click at [36, 303] on link "店家日報表" at bounding box center [51, 306] width 95 height 24
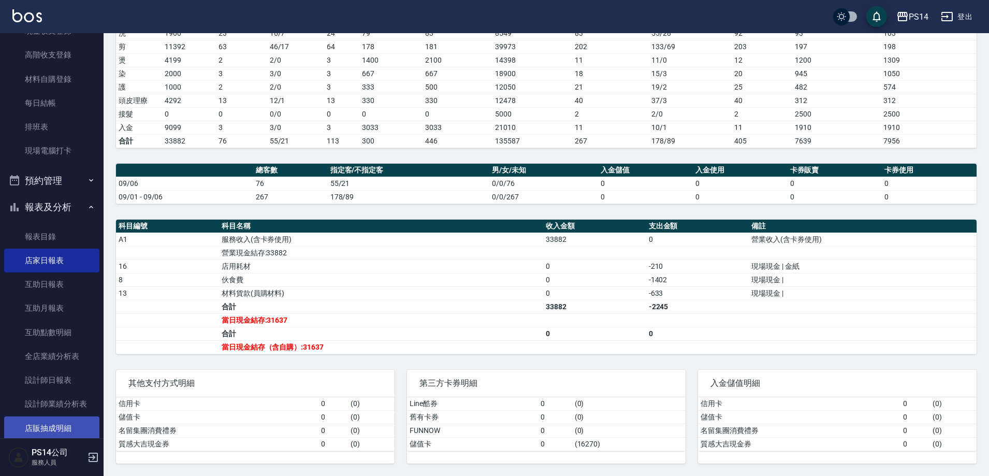
scroll to position [207, 0]
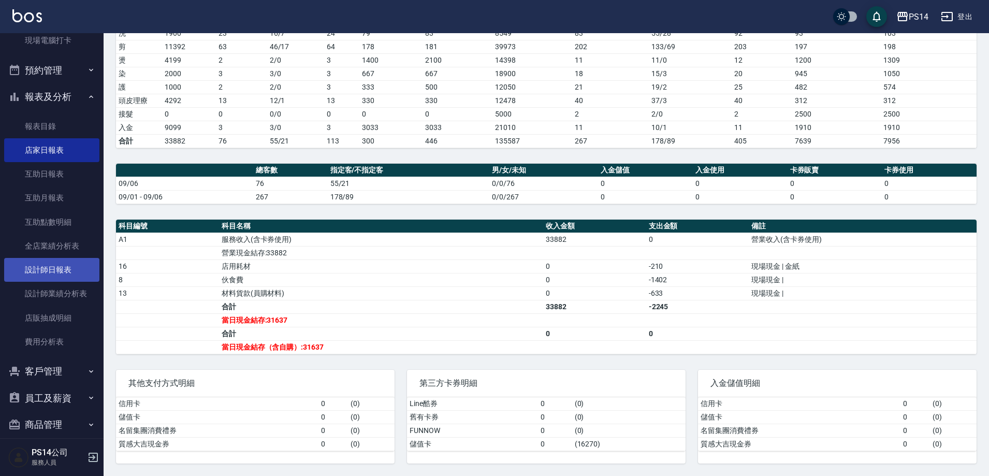
click at [49, 271] on link "設計師日報表" at bounding box center [51, 270] width 95 height 24
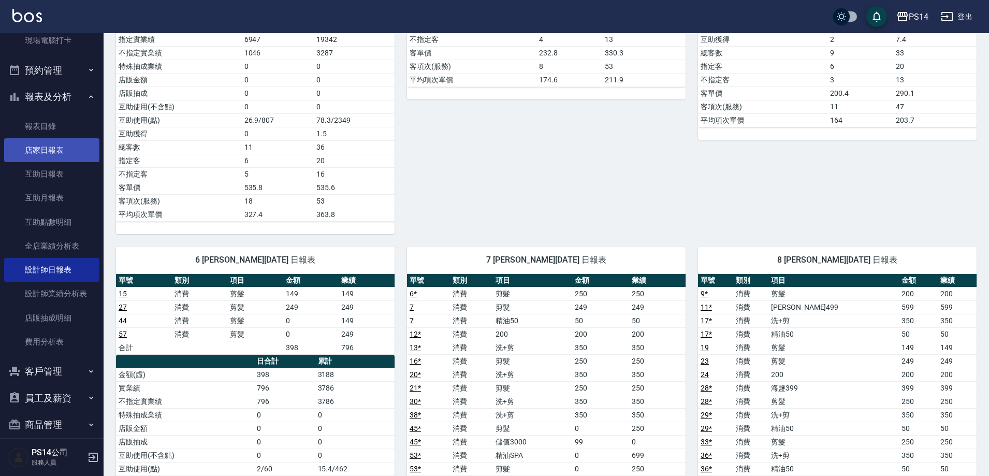
scroll to position [414, 0]
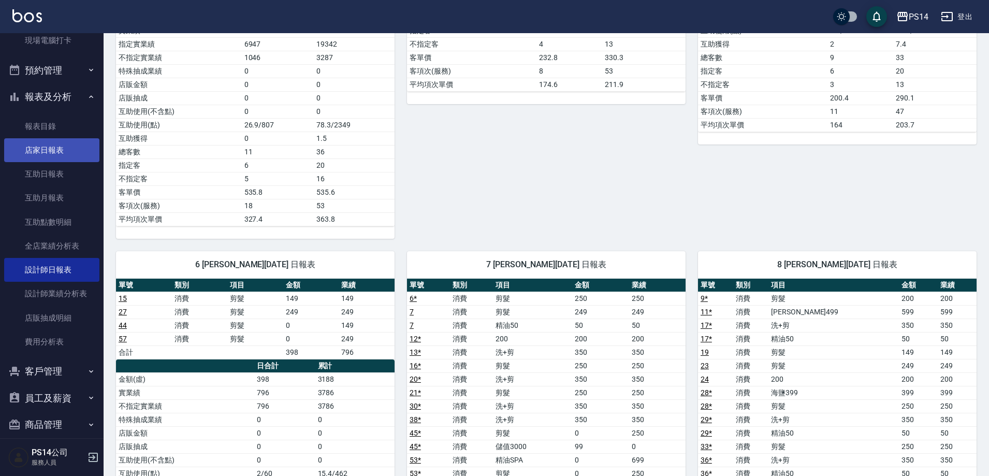
click at [38, 140] on link "店家日報表" at bounding box center [51, 150] width 95 height 24
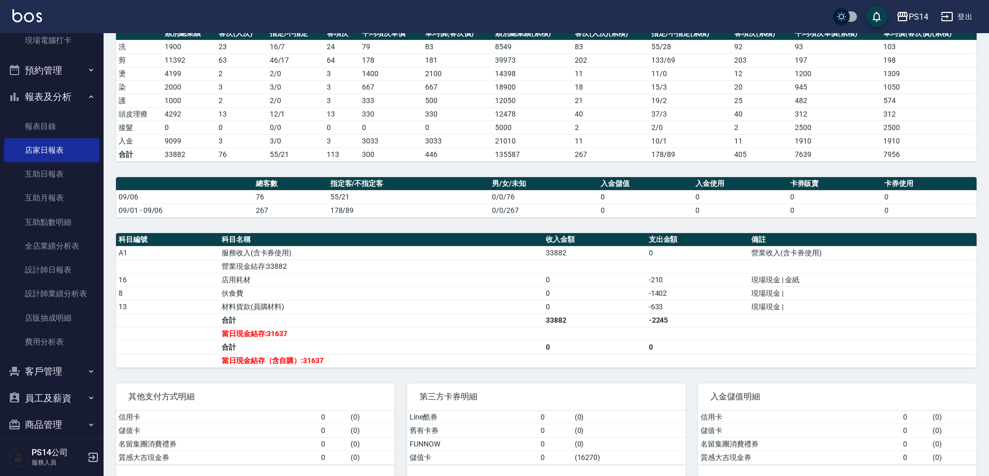
scroll to position [155, 0]
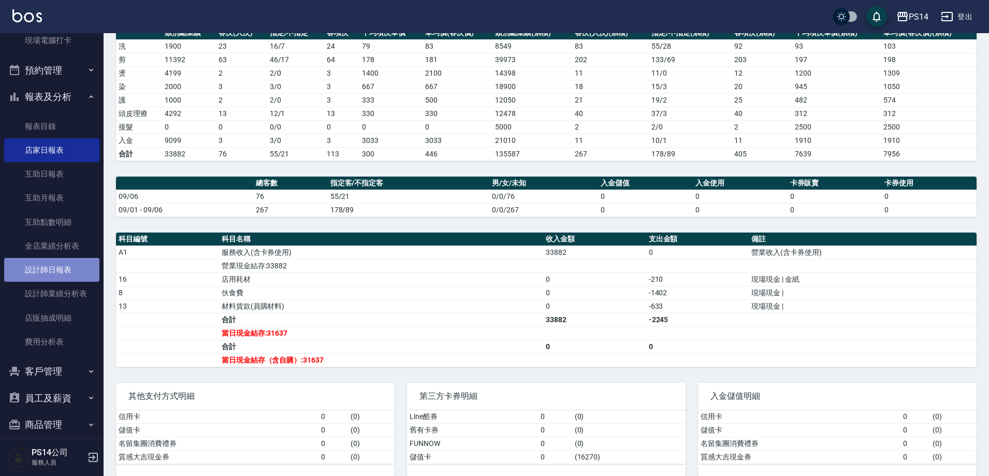
click at [51, 258] on link "設計師日報表" at bounding box center [51, 270] width 95 height 24
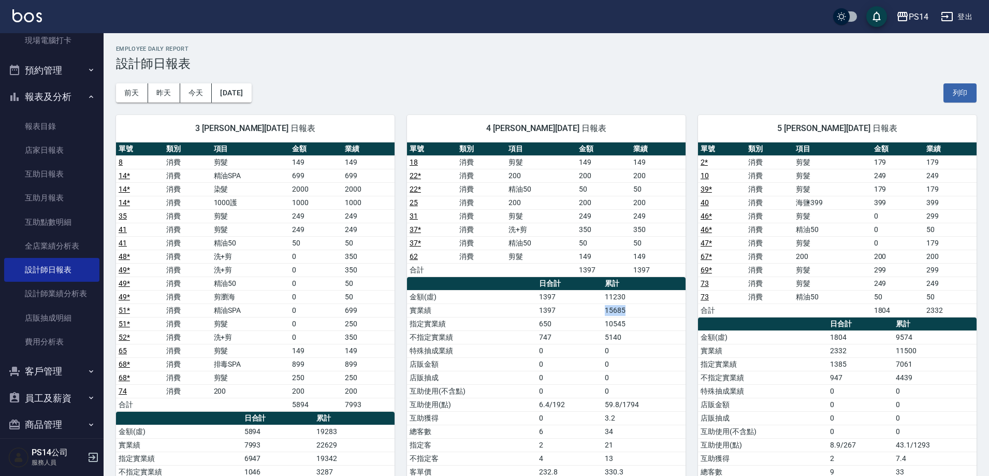
drag, startPoint x: 597, startPoint y: 307, endPoint x: 624, endPoint y: 310, distance: 27.1
click at [633, 312] on tr "實業績 1397 15685" at bounding box center [546, 310] width 279 height 13
click at [623, 456] on td "13" at bounding box center [643, 458] width 83 height 13
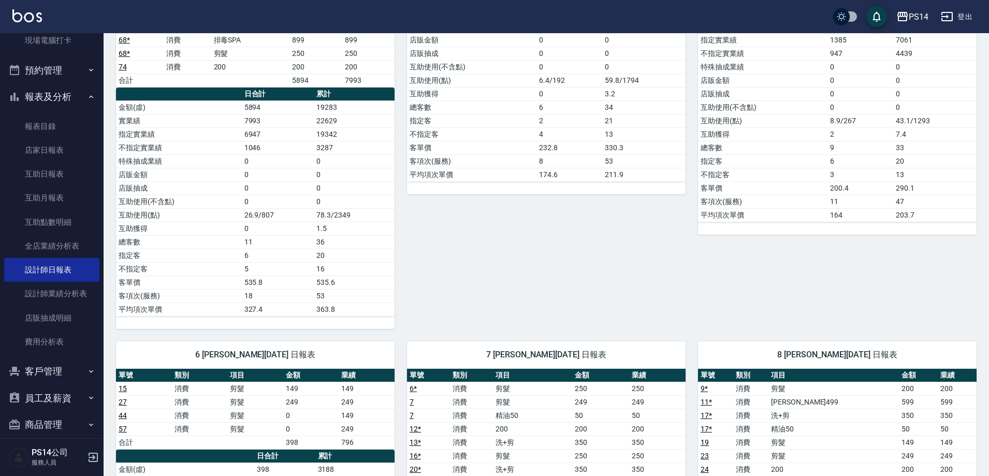
scroll to position [207, 0]
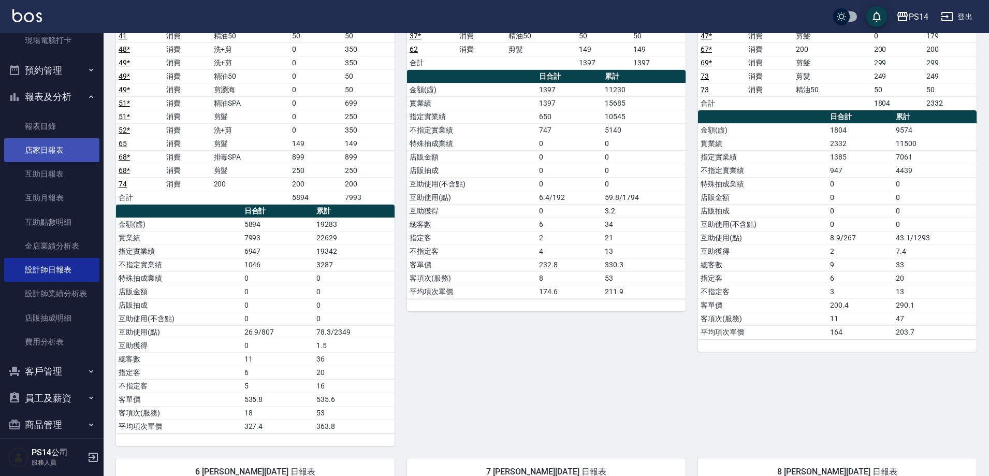
click at [66, 143] on link "店家日報表" at bounding box center [51, 150] width 95 height 24
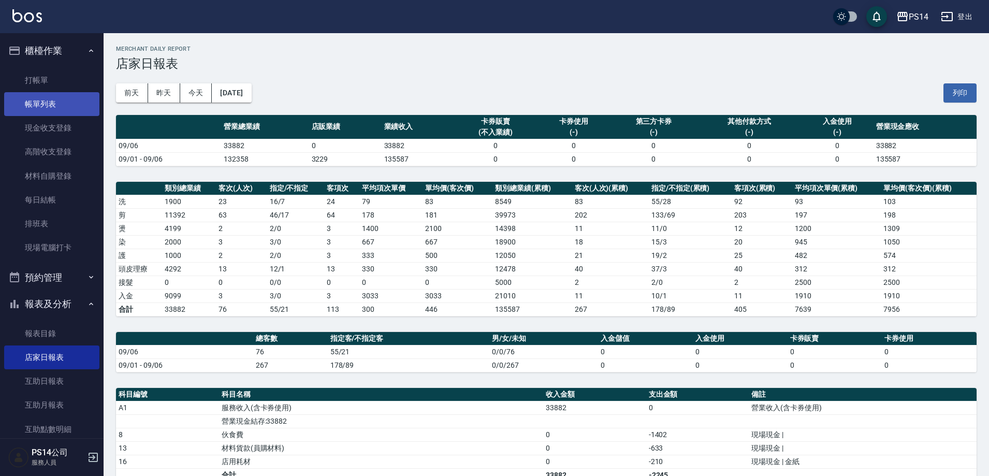
click at [64, 96] on link "帳單列表" at bounding box center [51, 104] width 95 height 24
click at [27, 103] on link "帳單列表" at bounding box center [51, 104] width 95 height 24
click at [30, 104] on link "帳單列表" at bounding box center [51, 104] width 95 height 24
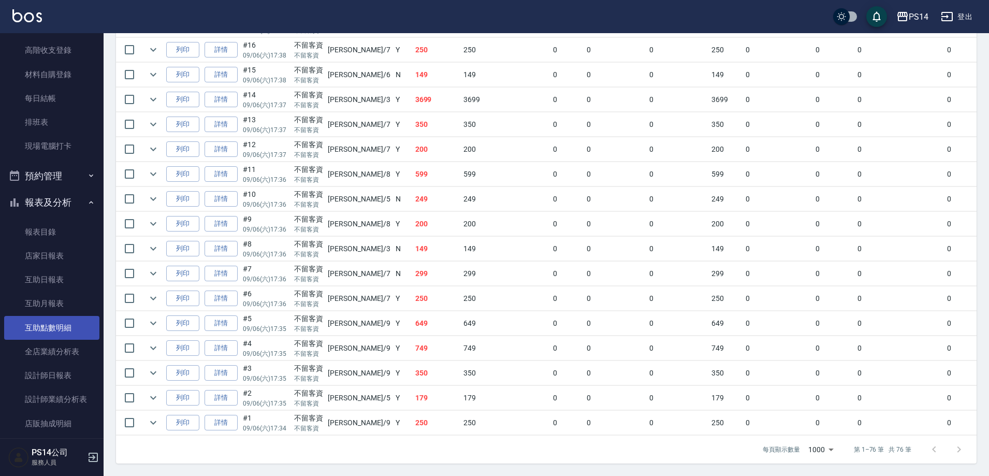
scroll to position [104, 0]
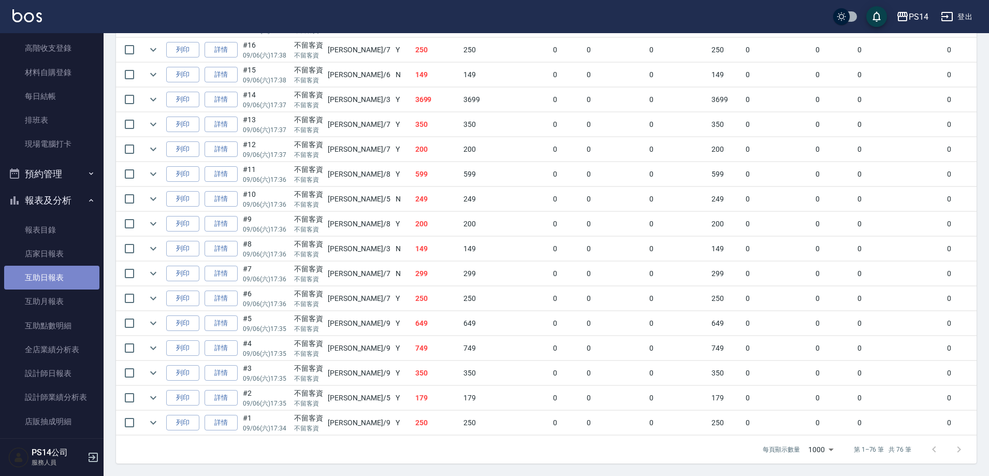
click at [53, 277] on link "互助日報表" at bounding box center [51, 278] width 95 height 24
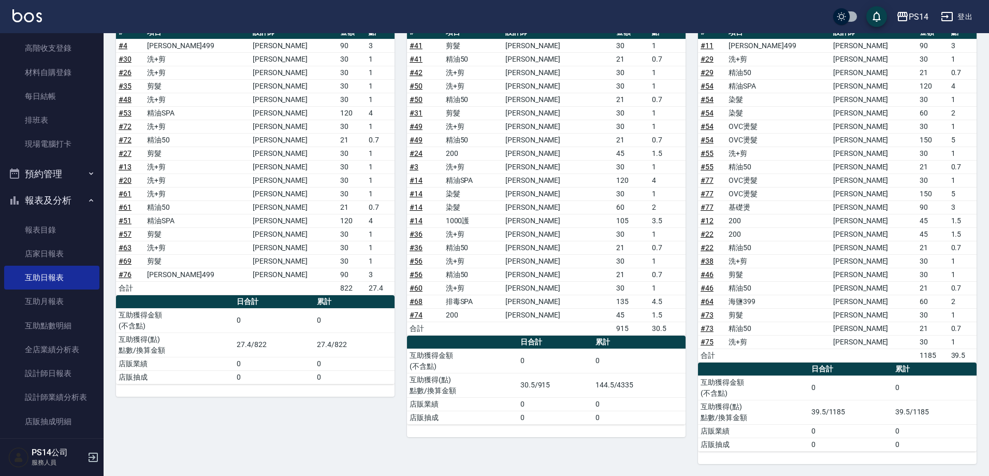
scroll to position [647, 0]
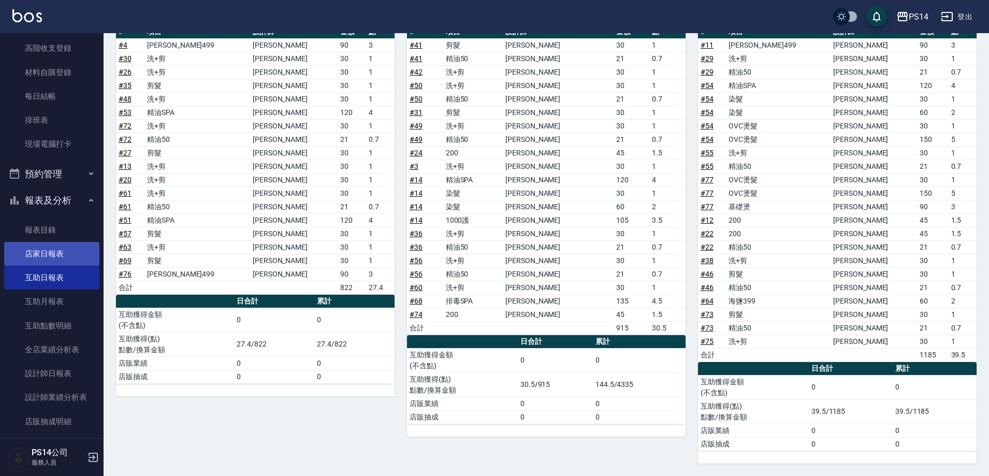
click at [27, 247] on link "店家日報表" at bounding box center [51, 254] width 95 height 24
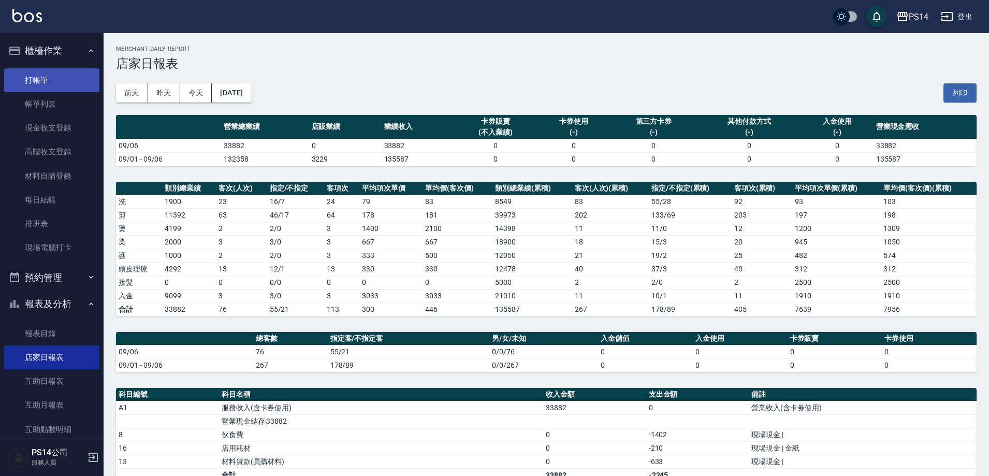
click at [50, 83] on link "打帳單" at bounding box center [51, 80] width 95 height 24
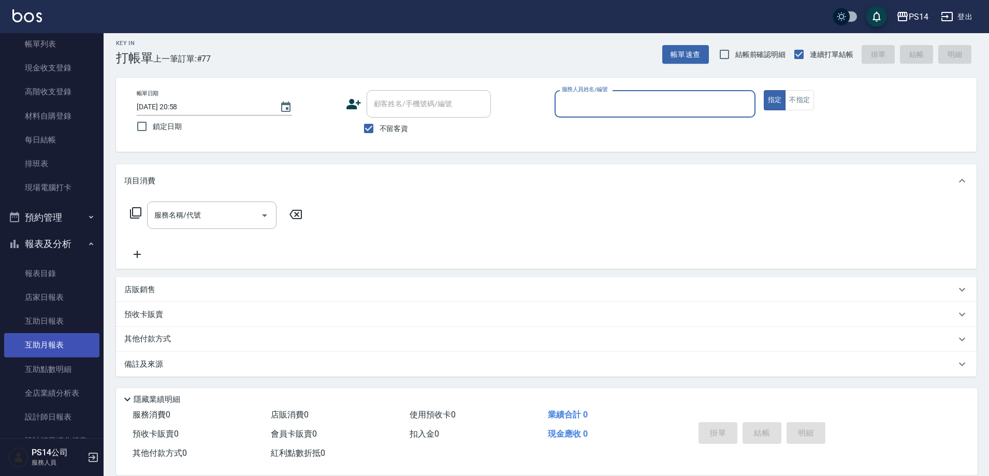
scroll to position [104, 0]
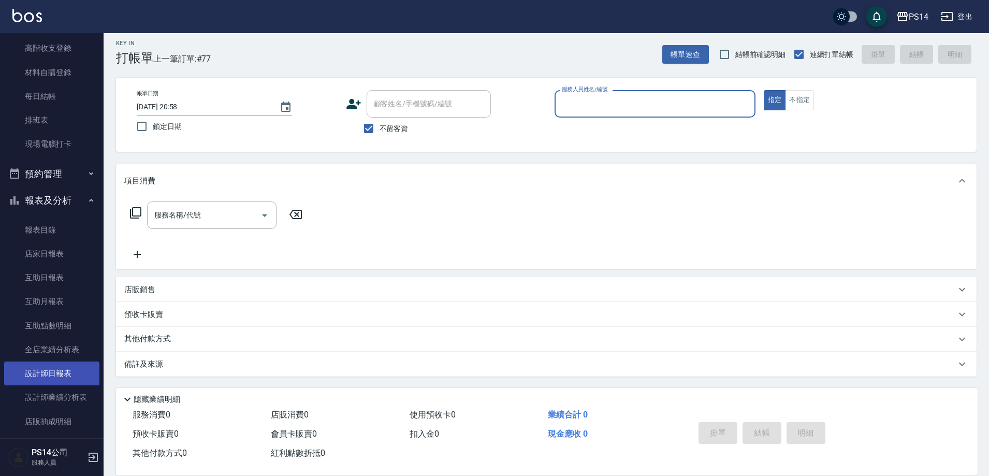
click at [46, 372] on link "設計師日報表" at bounding box center [51, 374] width 95 height 24
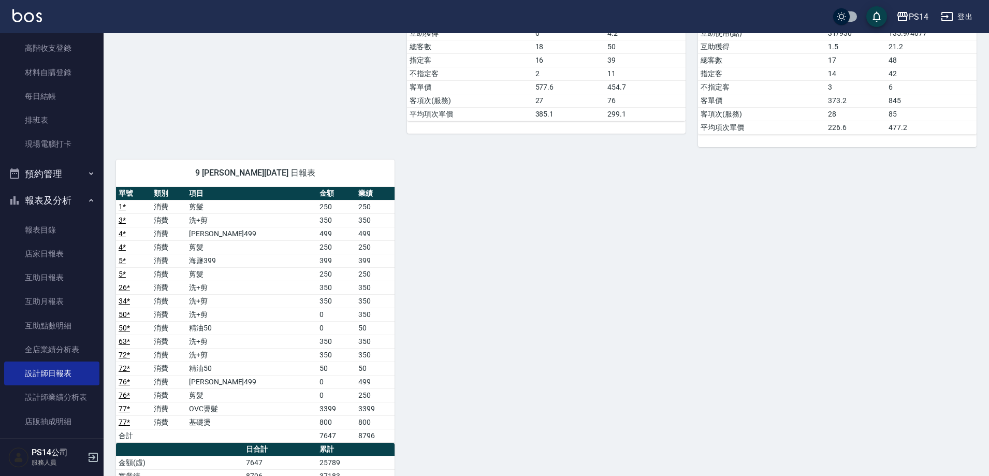
scroll to position [1295, 0]
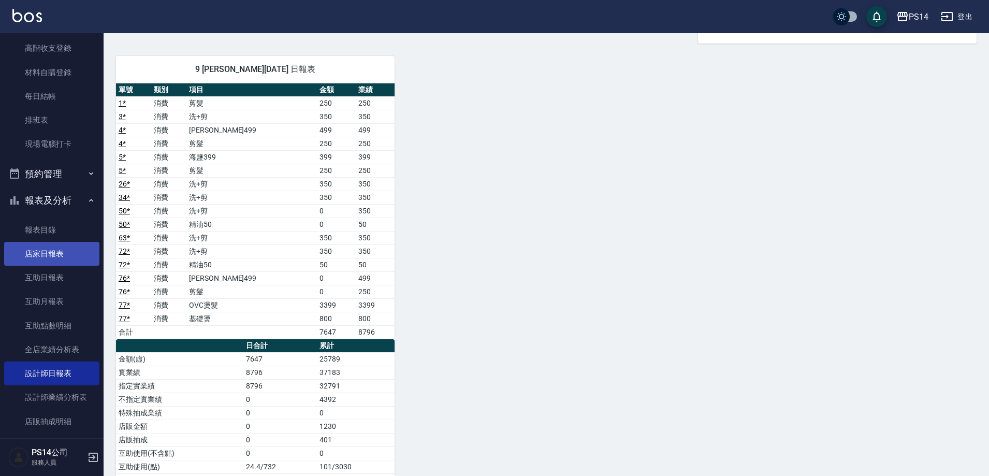
click at [58, 256] on link "店家日報表" at bounding box center [51, 254] width 95 height 24
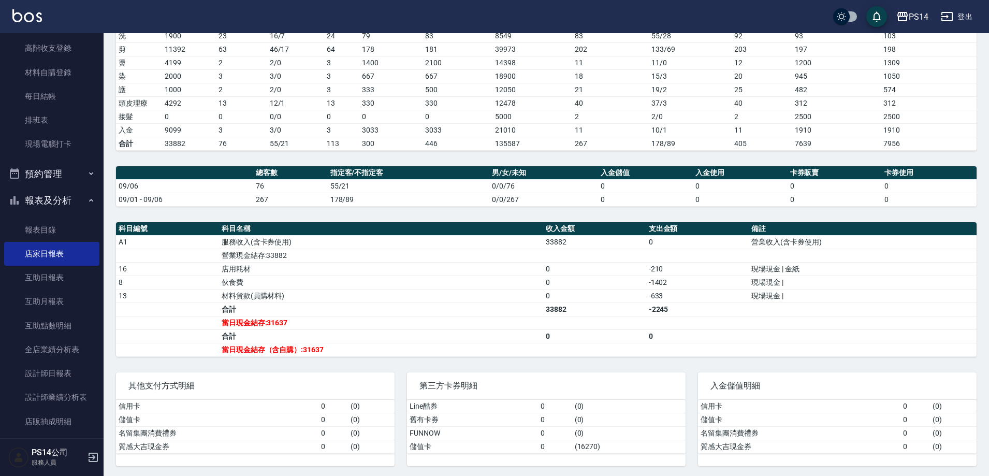
scroll to position [168, 0]
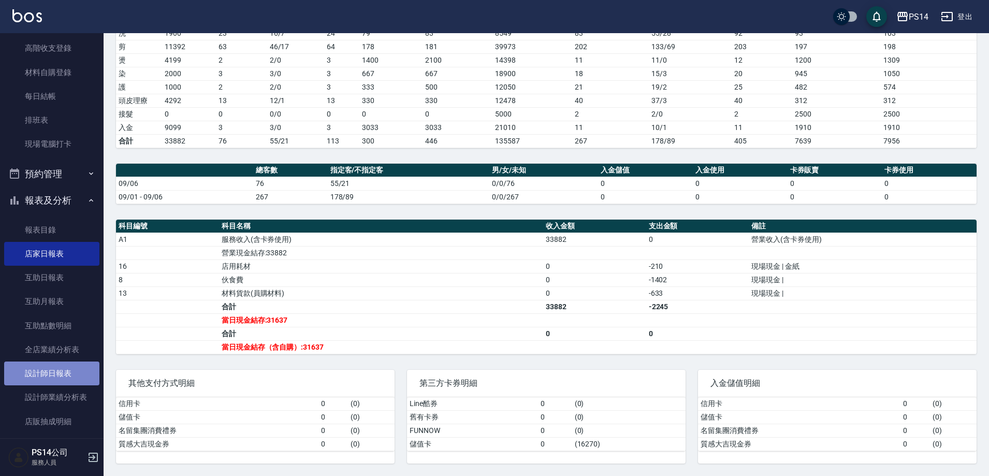
click at [63, 372] on link "設計師日報表" at bounding box center [51, 374] width 95 height 24
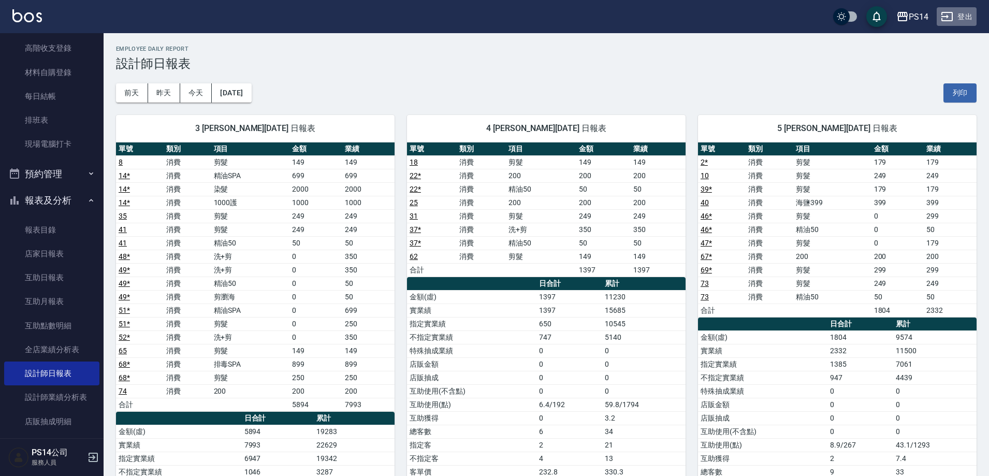
click at [953, 17] on icon "button" at bounding box center [947, 16] width 11 height 9
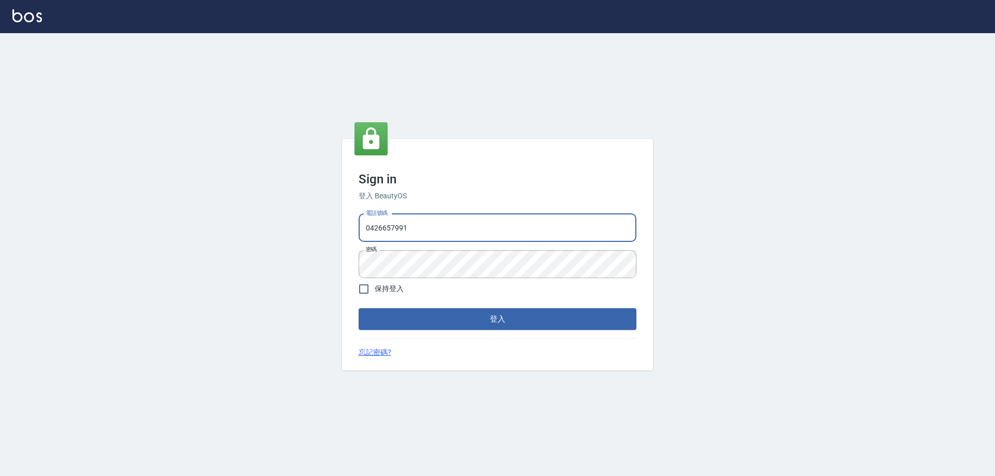
click at [430, 228] on input "0426657991" at bounding box center [497, 228] width 278 height 28
type input "0426653545"
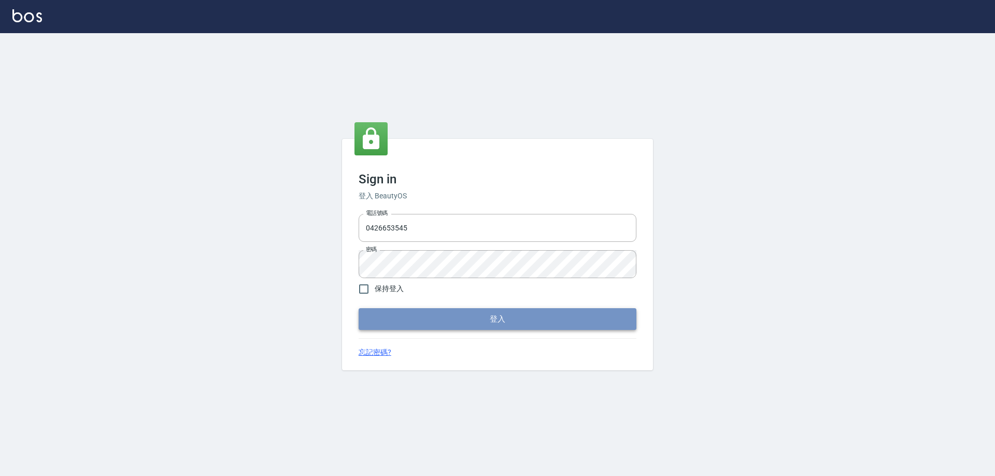
click at [415, 311] on button "登入" at bounding box center [497, 319] width 278 height 22
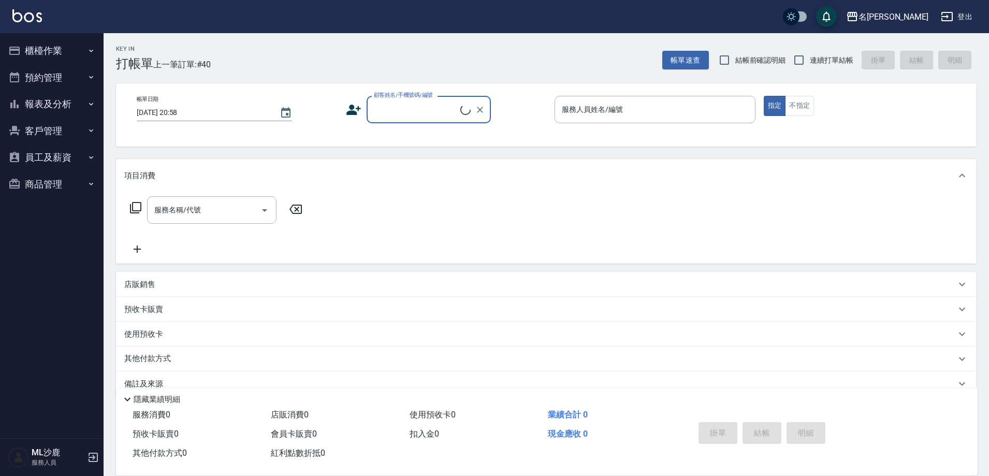
click at [75, 106] on button "報表及分析" at bounding box center [51, 104] width 95 height 27
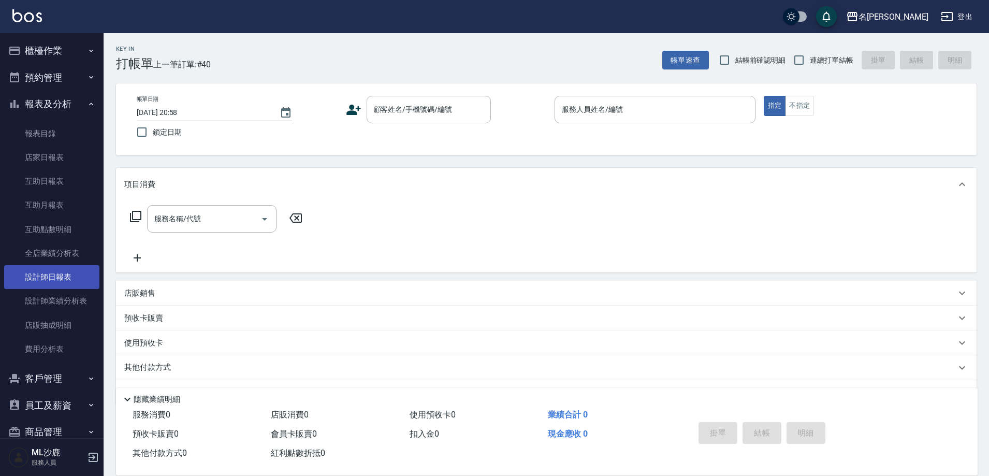
click at [58, 275] on link "設計師日報表" at bounding box center [51, 277] width 95 height 24
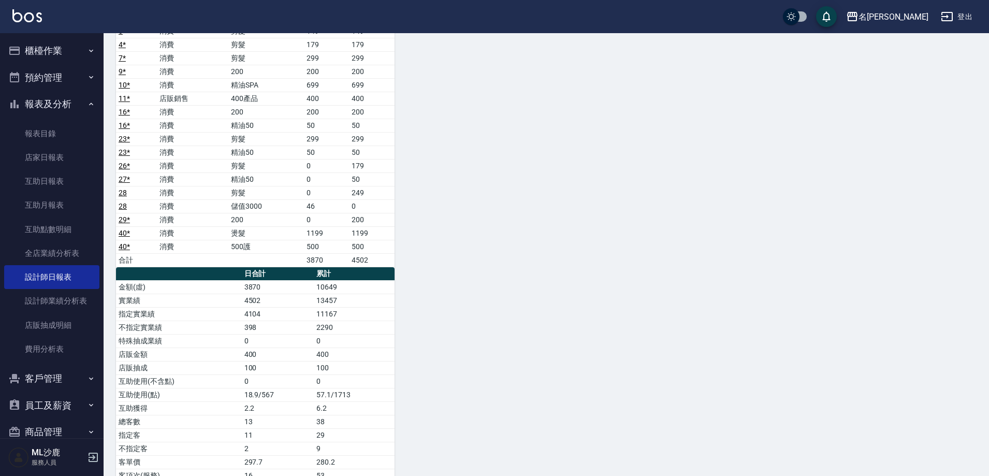
scroll to position [673, 0]
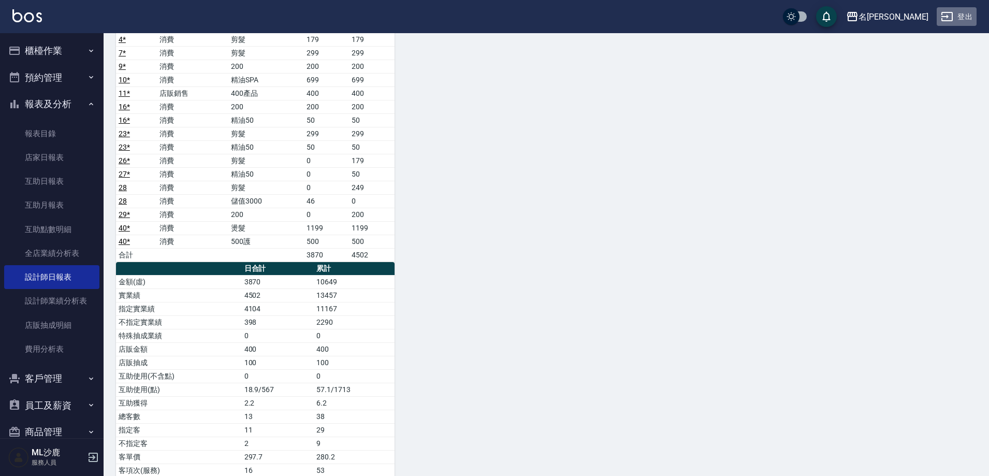
click at [962, 17] on button "登出" at bounding box center [957, 16] width 40 height 19
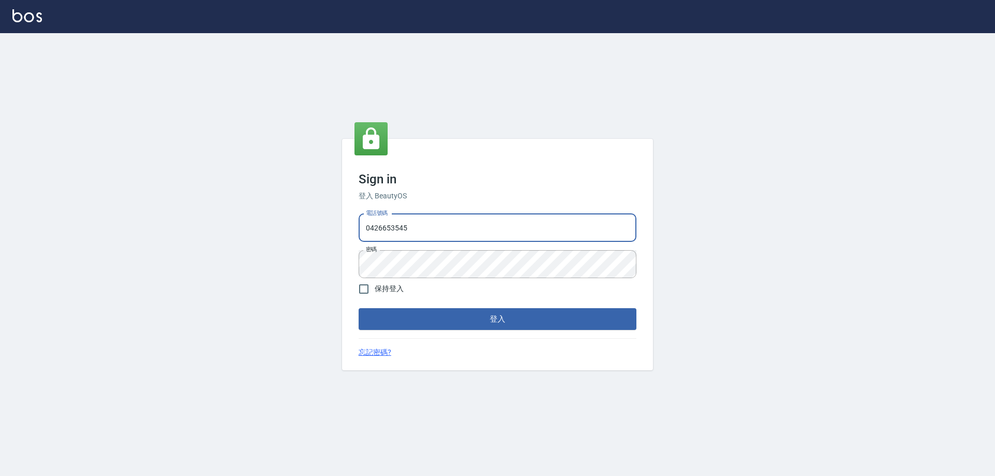
drag, startPoint x: 451, startPoint y: 235, endPoint x: 454, endPoint y: 242, distance: 7.4
click at [451, 235] on input "0426653545" at bounding box center [497, 228] width 278 height 28
type input "0426657991"
click at [432, 334] on div "Sign in 登入 BeautyOS 電話號碼 0426657991 電話號碼 密碼 密碼 保持登入 登入 忘記密碼?" at bounding box center [497, 255] width 311 height 232
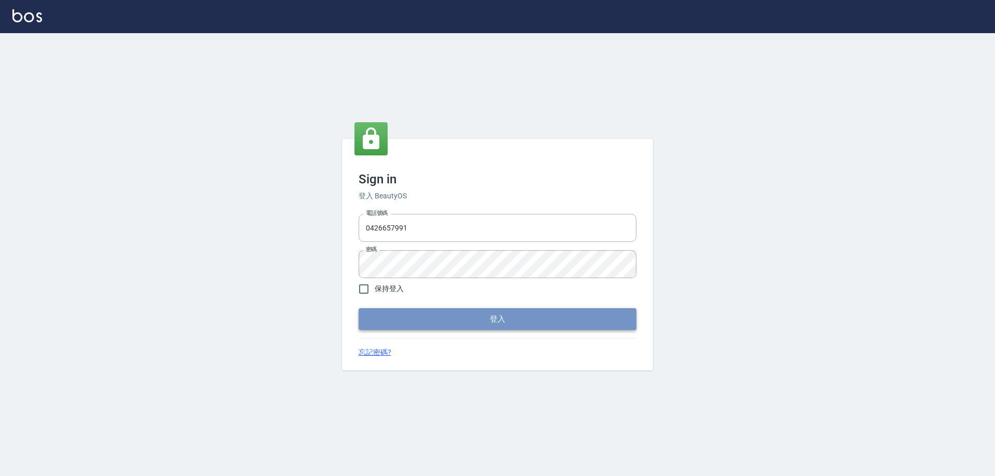
click at [432, 329] on button "登入" at bounding box center [497, 319] width 278 height 22
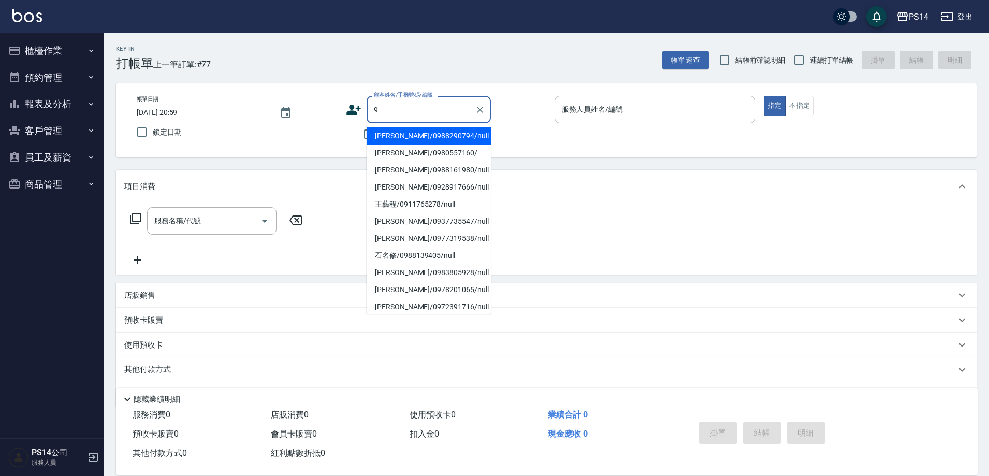
type input "張素維/0988290794/null"
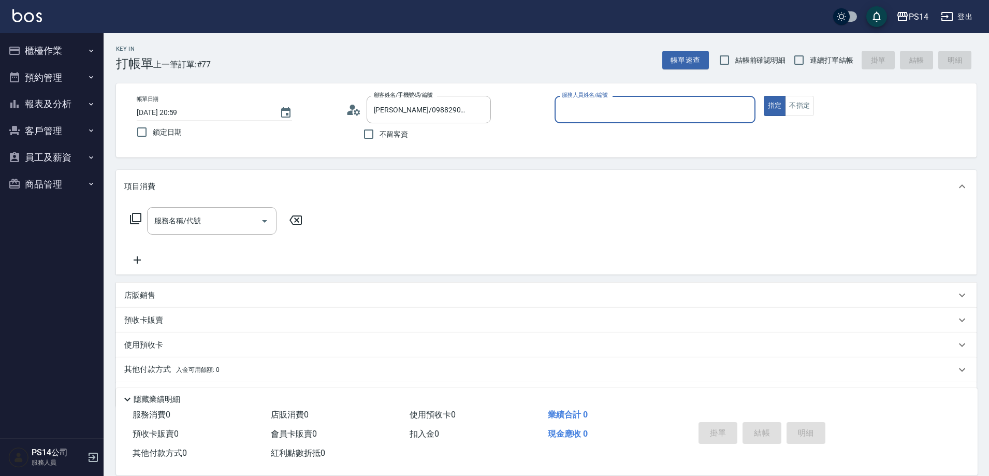
click at [819, 69] on label "連續打單結帳" at bounding box center [820, 60] width 65 height 22
click at [810, 69] on input "連續打單結帳" at bounding box center [799, 60] width 22 height 22
checkbox input "true"
click at [477, 110] on icon "Clear" at bounding box center [480, 110] width 10 height 10
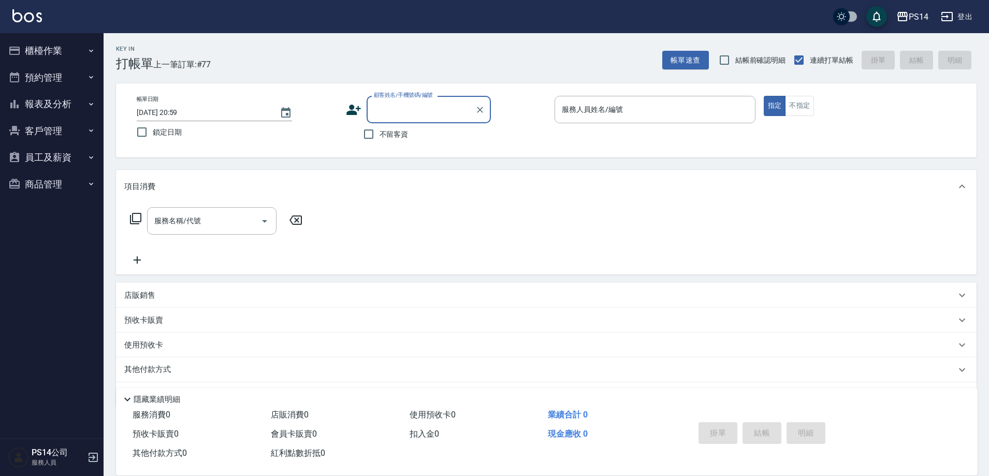
click at [380, 129] on span "不留客資" at bounding box center [394, 134] width 29 height 11
click at [380, 129] on input "不留客資" at bounding box center [369, 134] width 22 height 22
checkbox input "true"
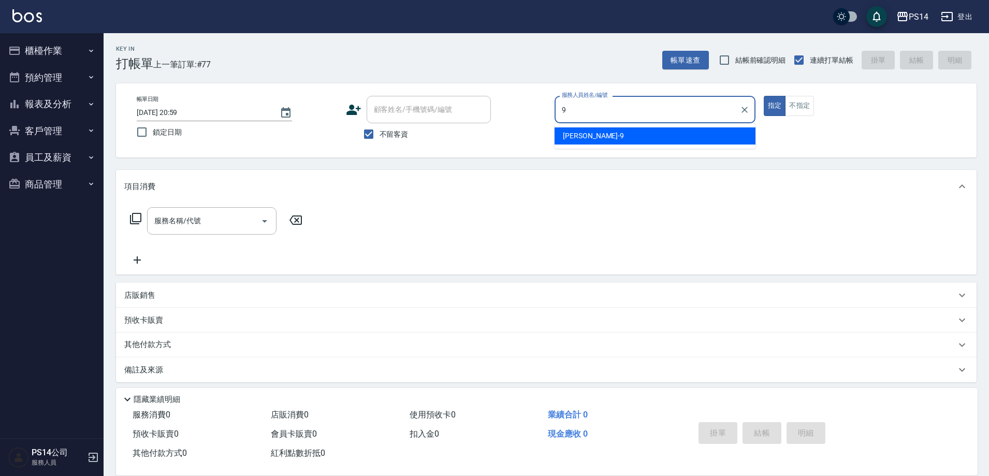
type input "楊宇霏-9"
type button "true"
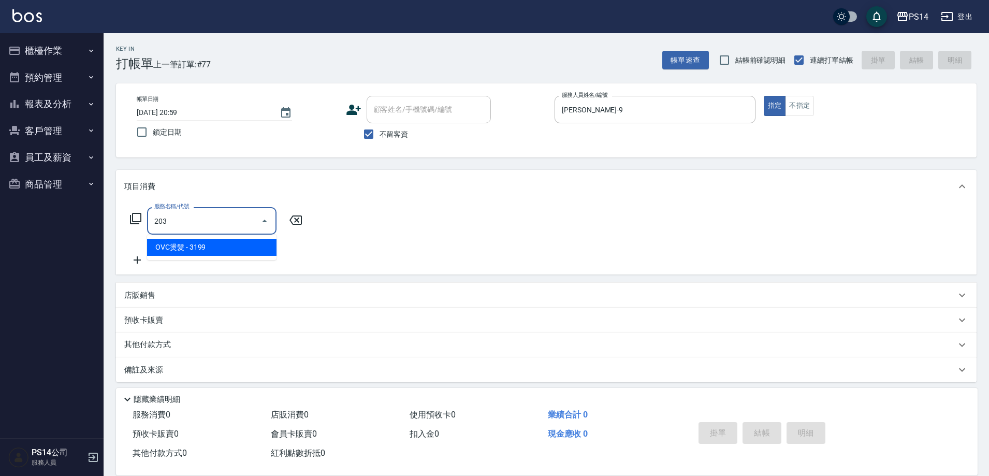
type input "OVC燙髮(203)"
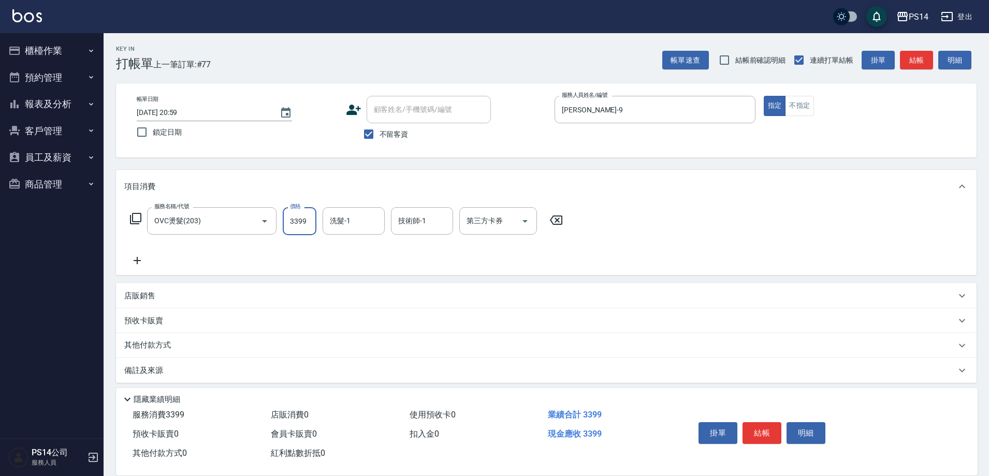
type input "3399"
type input "儲值卡"
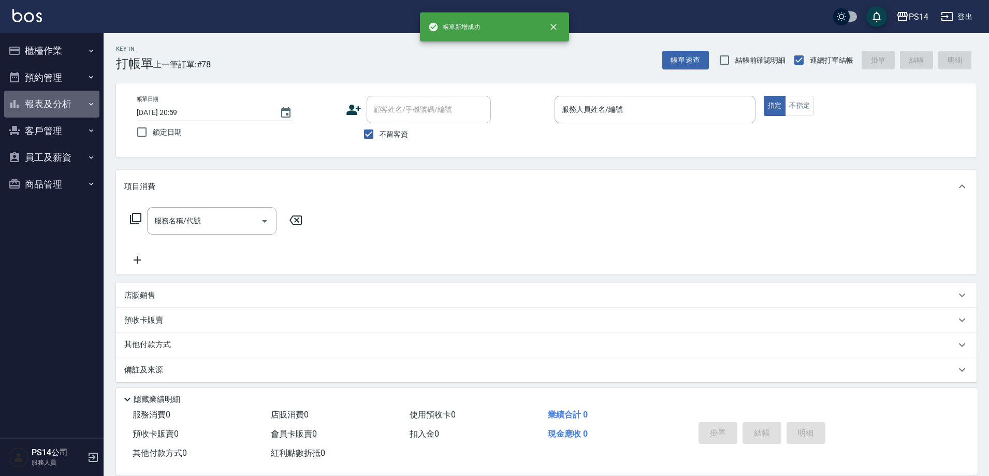
drag, startPoint x: 52, startPoint y: 108, endPoint x: 61, endPoint y: 164, distance: 57.2
click at [54, 107] on button "報表及分析" at bounding box center [51, 104] width 95 height 27
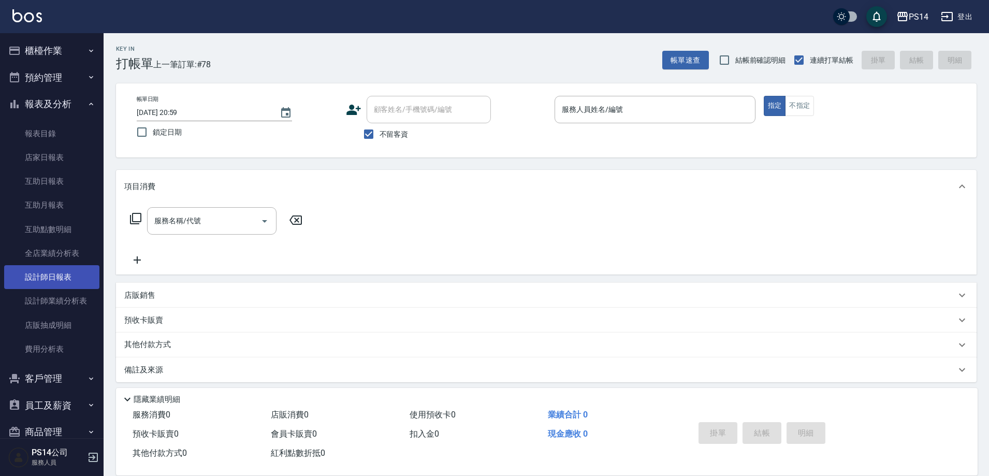
click at [63, 274] on link "設計師日報表" at bounding box center [51, 277] width 95 height 24
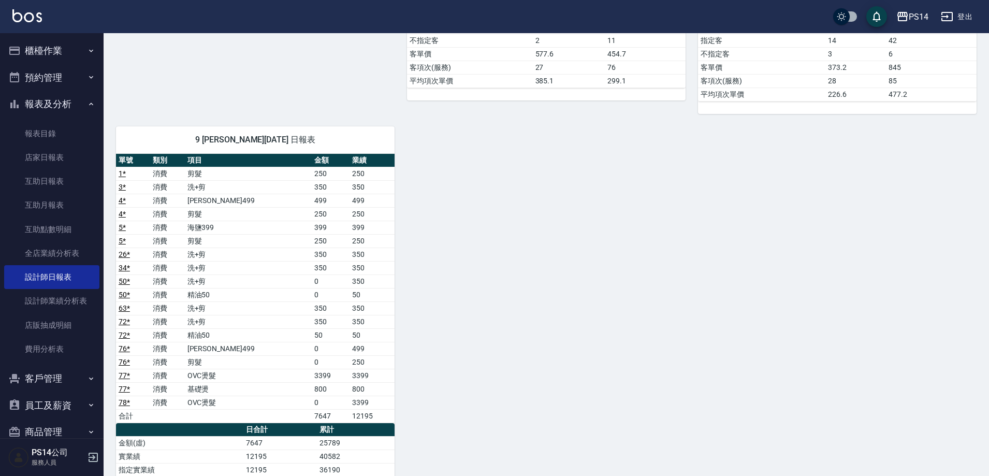
scroll to position [1295, 0]
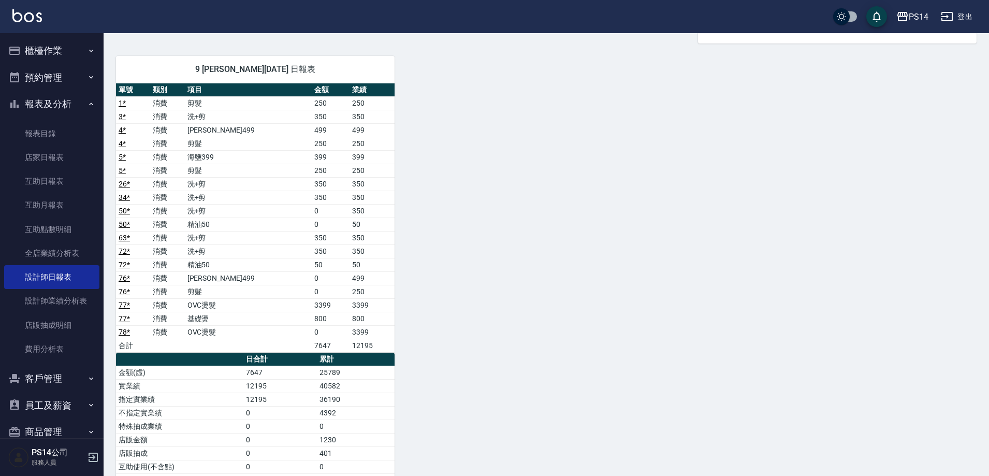
click at [39, 12] on img at bounding box center [27, 15] width 30 height 13
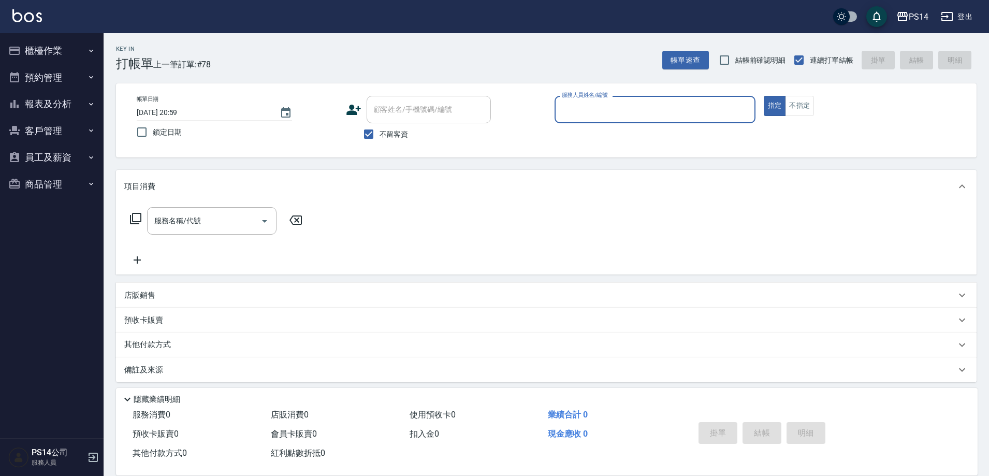
click at [952, 11] on icon "button" at bounding box center [947, 16] width 12 height 12
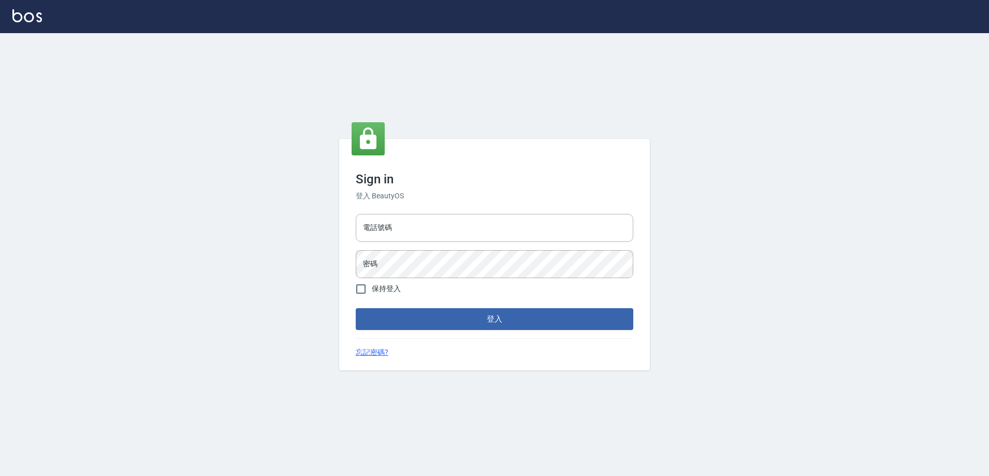
type input "0426657991"
click at [465, 227] on input "電話號碼" at bounding box center [497, 228] width 278 height 28
type input "0426657169"
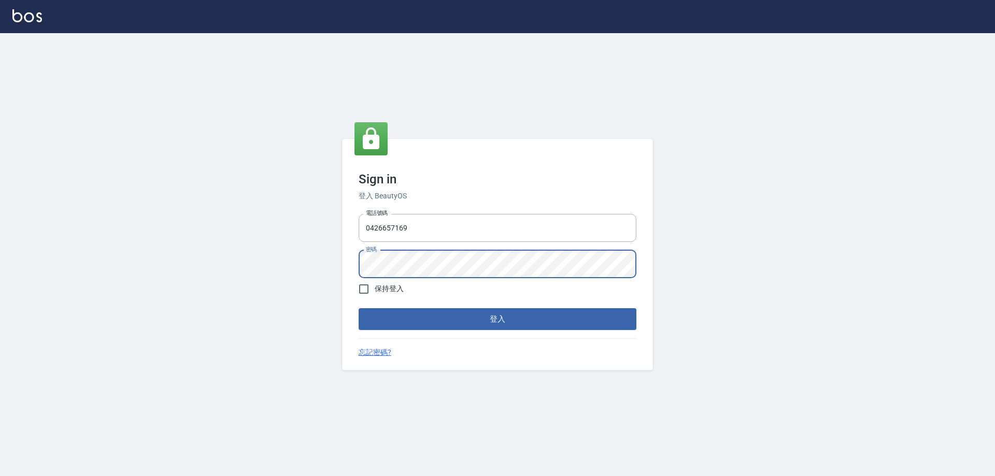
click at [284, 238] on div "Sign in 登入 BeautyOS 電話號碼 0426657169 電話號碼 密碼 密碼 保持登入 登入 忘記密碼?" at bounding box center [497, 254] width 995 height 443
click at [358, 308] on button "登入" at bounding box center [497, 319] width 278 height 22
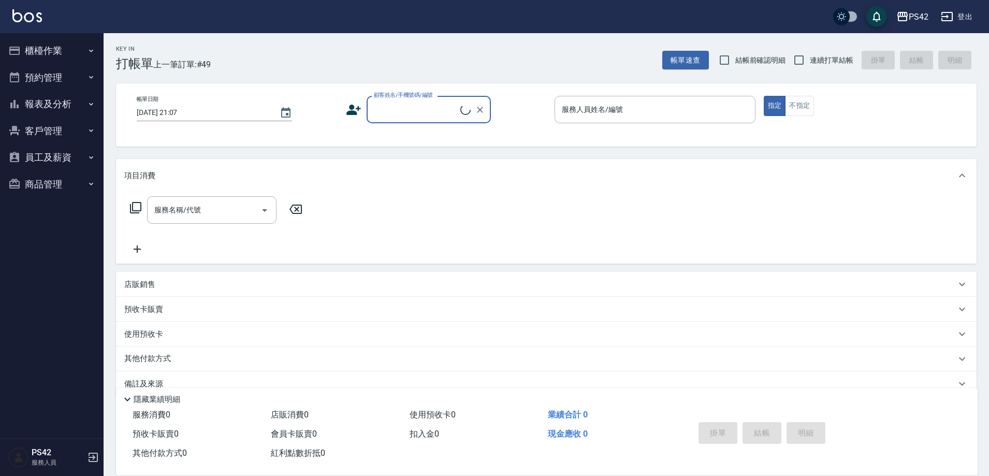
click at [72, 107] on button "報表及分析" at bounding box center [51, 104] width 95 height 27
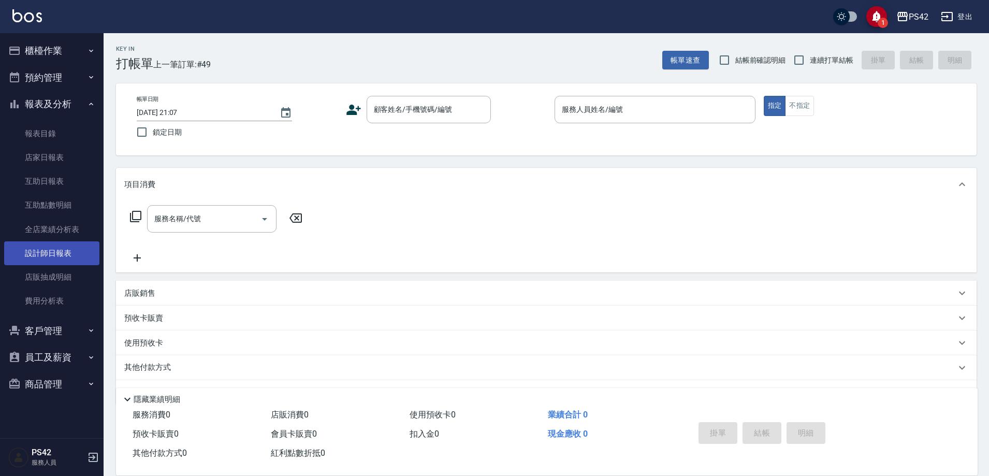
drag, startPoint x: 48, startPoint y: 256, endPoint x: 55, endPoint y: 252, distance: 8.6
click at [49, 257] on link "設計師日報表" at bounding box center [51, 253] width 95 height 24
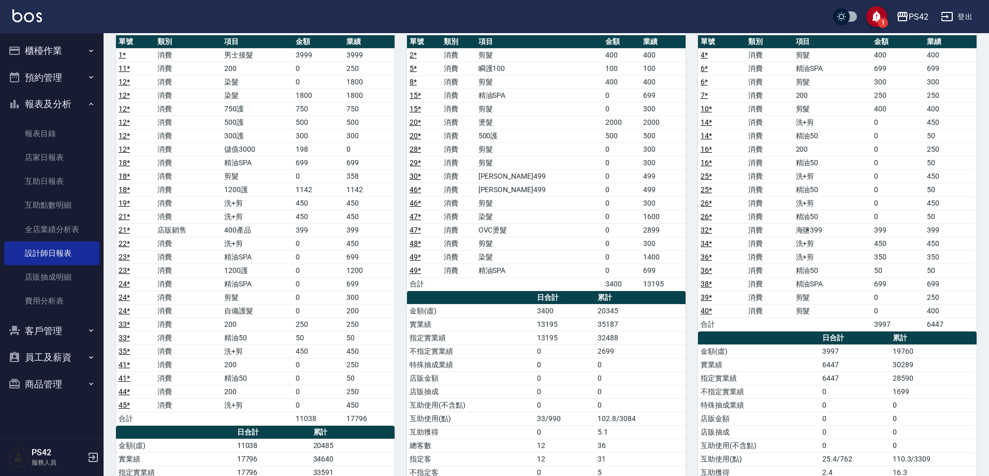
scroll to position [104, 0]
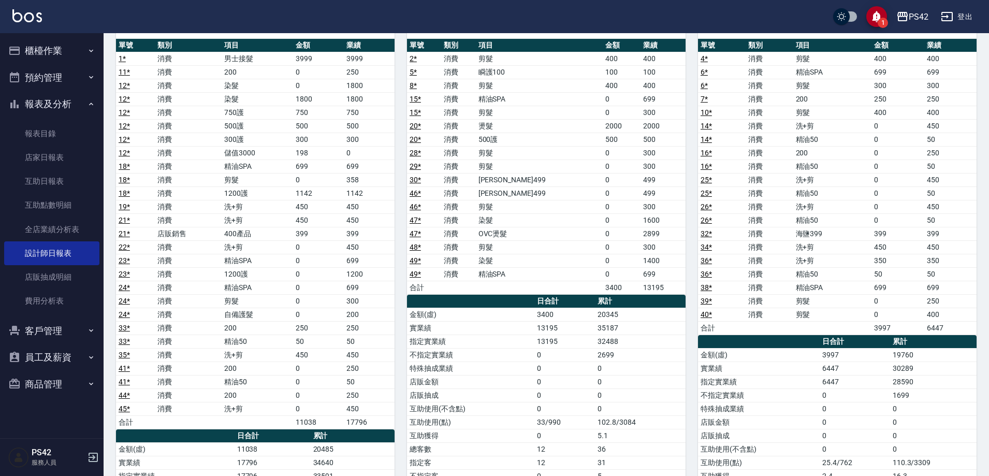
click at [43, 51] on button "櫃檯作業" at bounding box center [51, 50] width 95 height 27
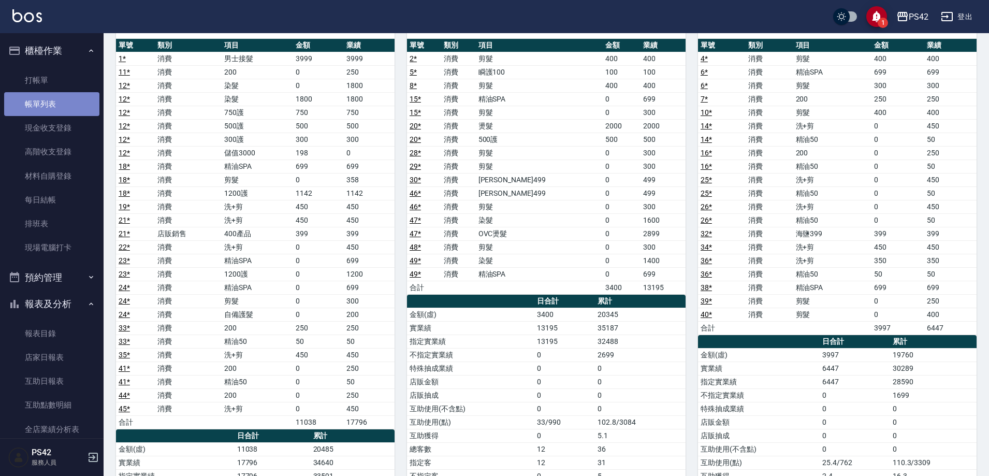
click at [54, 110] on link "帳單列表" at bounding box center [51, 104] width 95 height 24
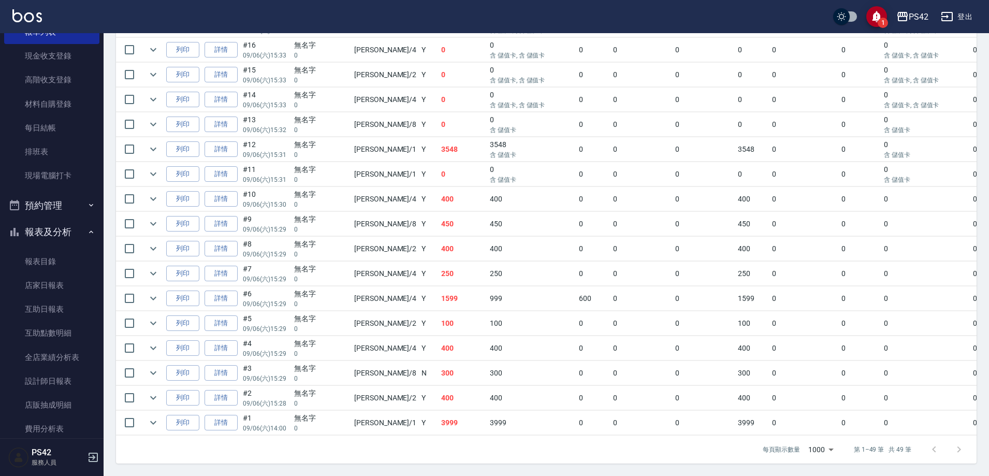
scroll to position [171, 0]
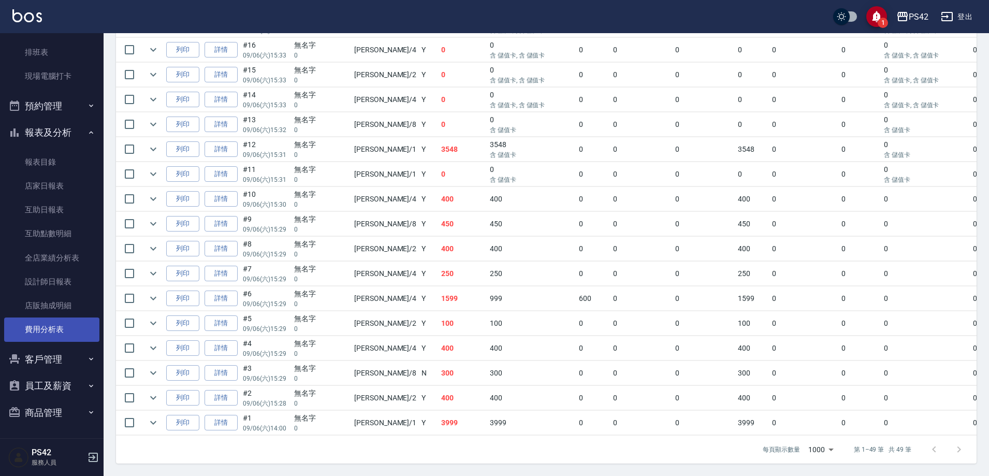
click at [61, 331] on link "費用分析表" at bounding box center [51, 330] width 95 height 24
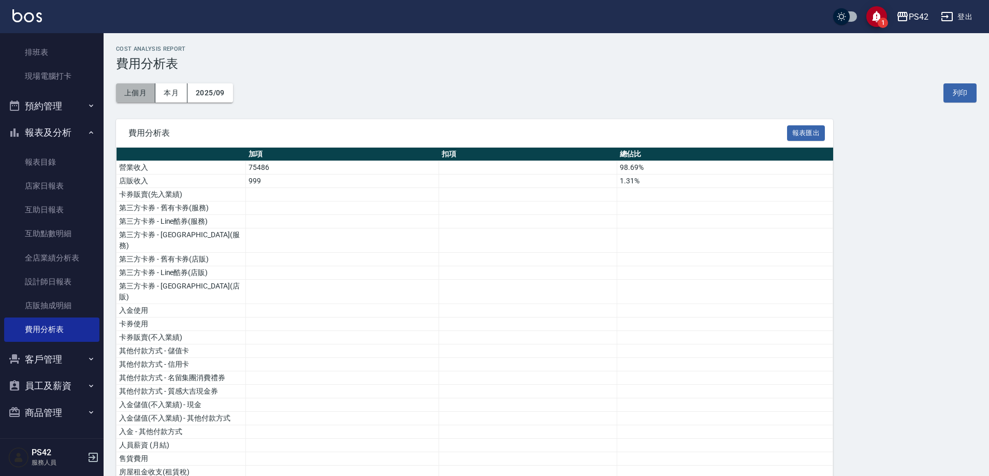
click at [151, 94] on button "上個月" at bounding box center [135, 92] width 39 height 19
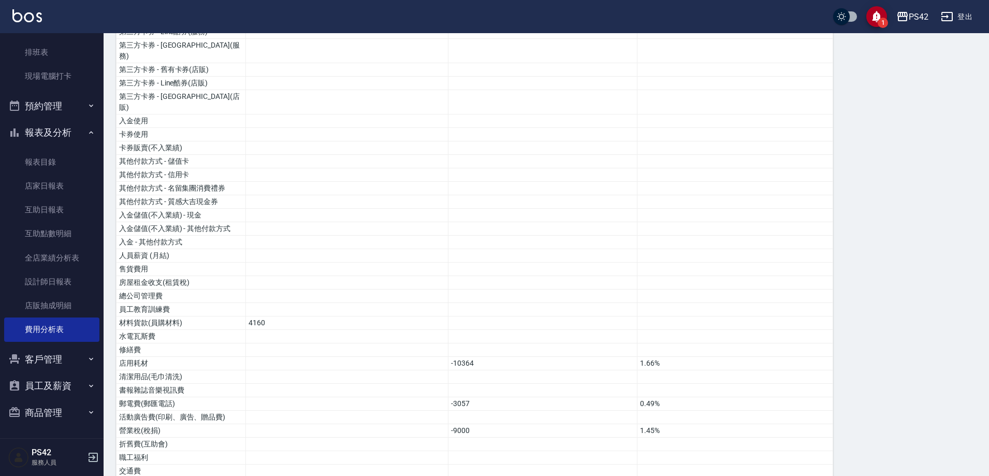
scroll to position [259, 0]
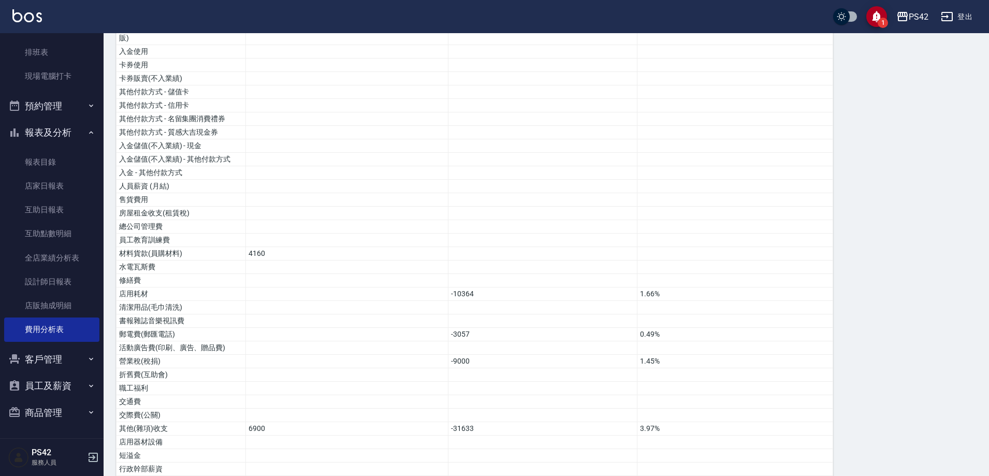
click at [970, 15] on button "登出" at bounding box center [957, 16] width 40 height 19
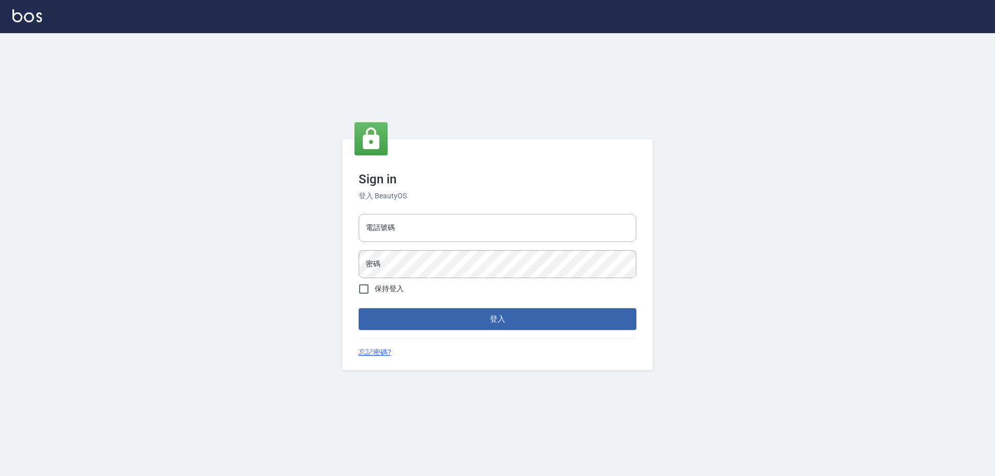
type input "0426657991"
drag, startPoint x: 492, startPoint y: 226, endPoint x: 497, endPoint y: 242, distance: 16.9
click at [492, 226] on input "電話號碼" at bounding box center [497, 228] width 278 height 28
type input "0426657991"
click at [447, 308] on form "電話號碼 [PHONE_NUMBER] 電話號碼 密碼 密碼 保持登入 登入" at bounding box center [497, 270] width 278 height 120
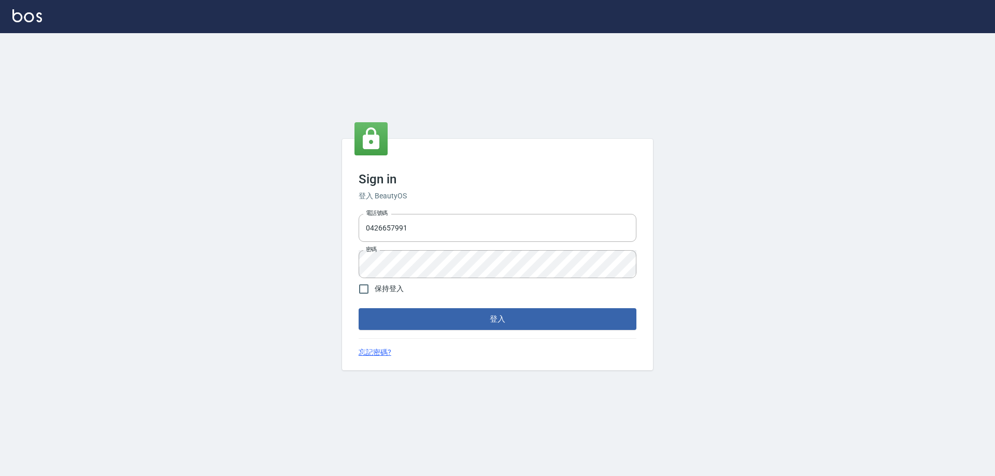
click at [444, 320] on button "登入" at bounding box center [497, 319] width 278 height 22
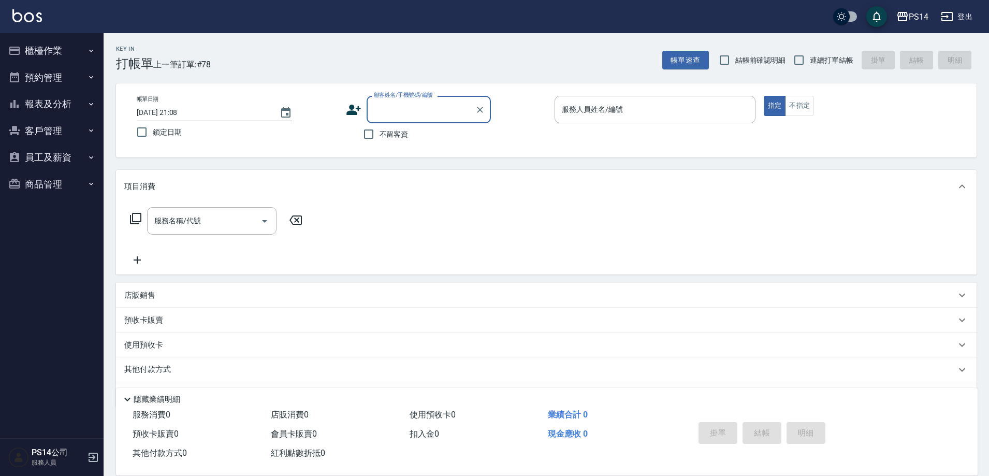
click at [40, 98] on button "報表及分析" at bounding box center [51, 104] width 95 height 27
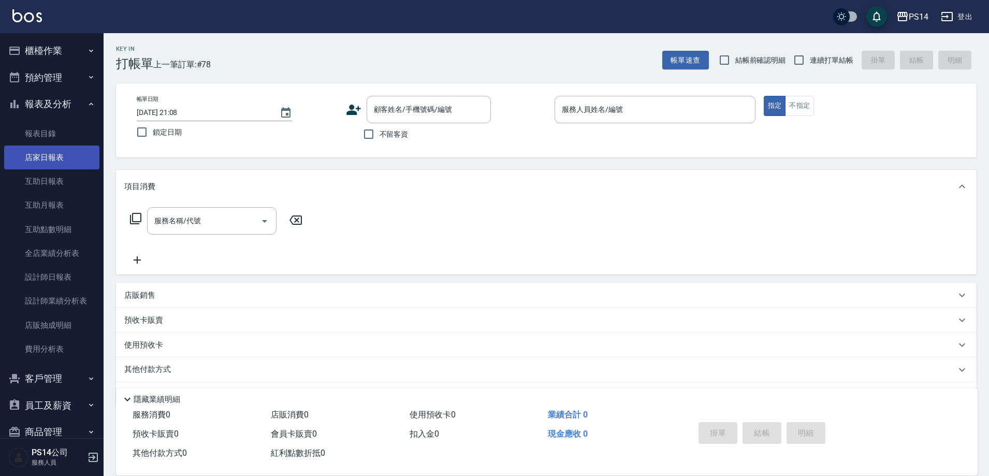
click at [49, 154] on link "店家日報表" at bounding box center [51, 158] width 95 height 24
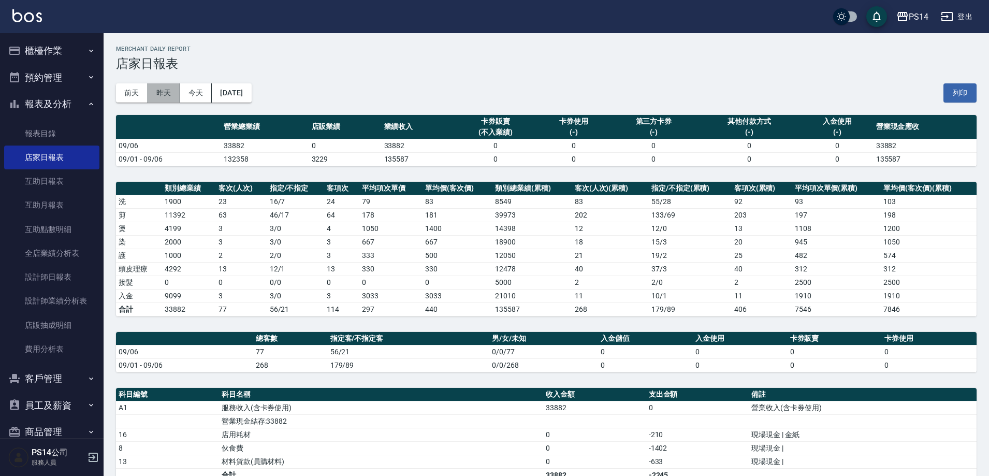
click at [178, 97] on button "昨天" at bounding box center [164, 92] width 32 height 19
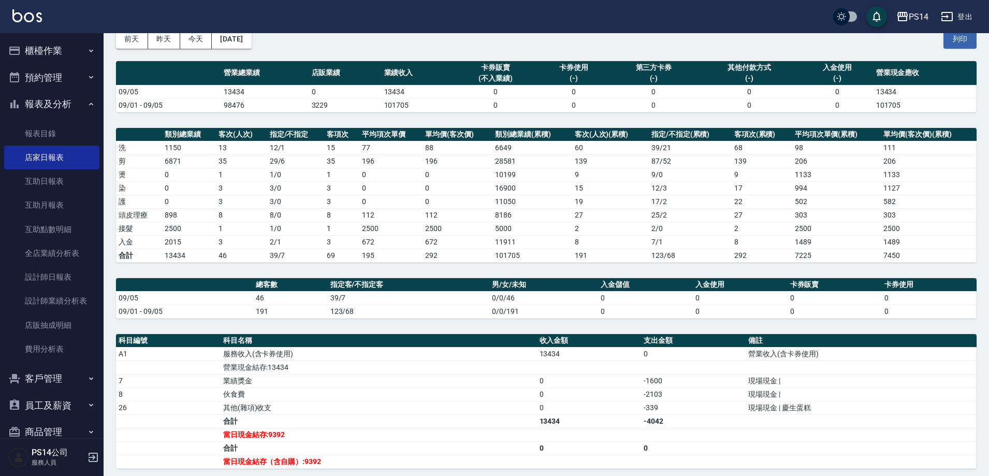
scroll to position [168, 0]
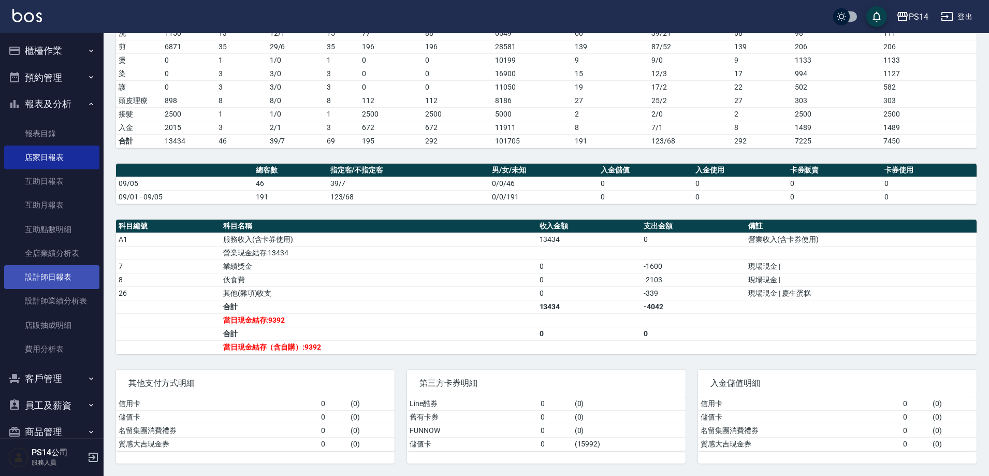
click at [49, 283] on link "設計師日報表" at bounding box center [51, 277] width 95 height 24
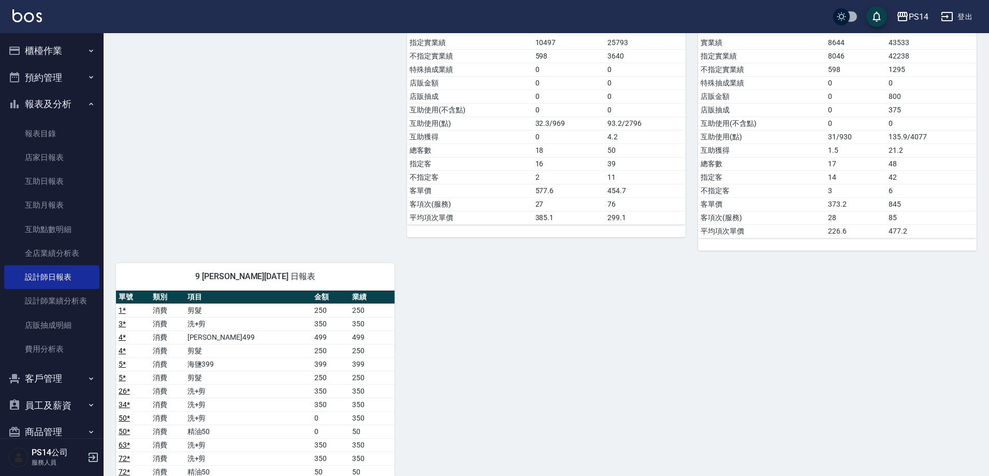
scroll to position [984, 0]
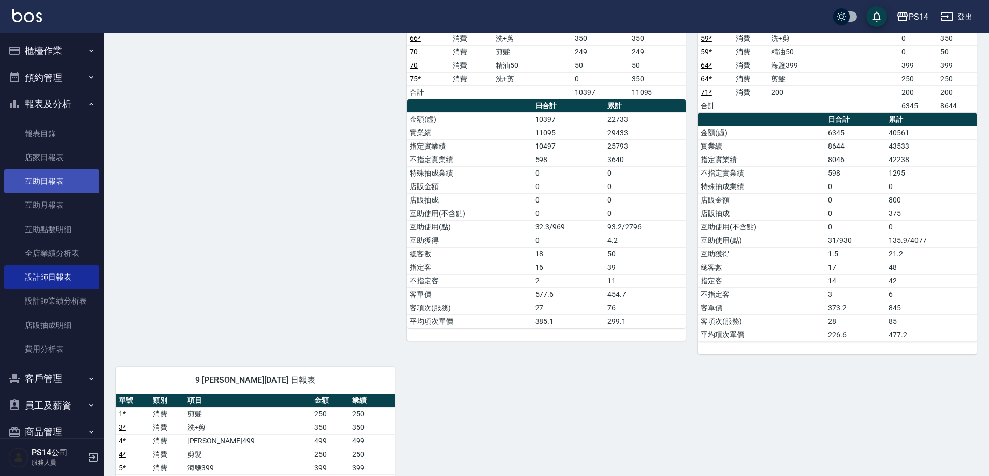
click at [36, 178] on link "互助日報表" at bounding box center [51, 181] width 95 height 24
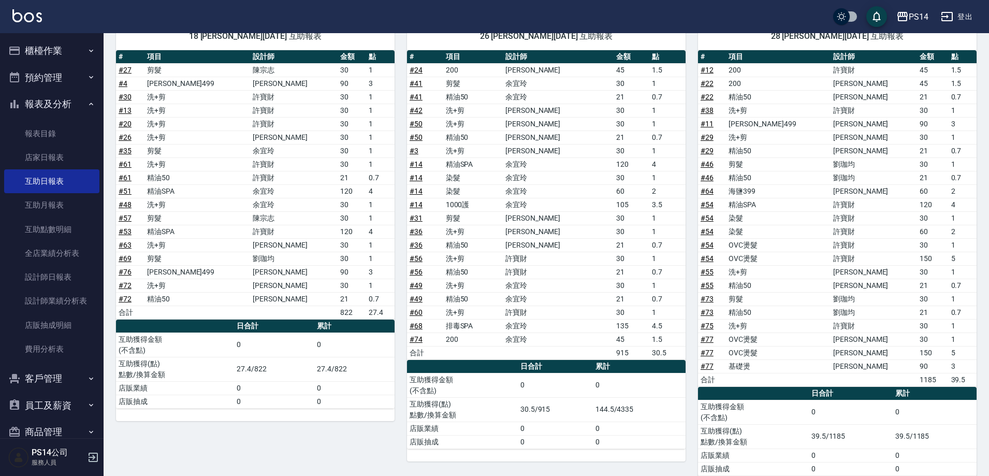
scroll to position [647, 0]
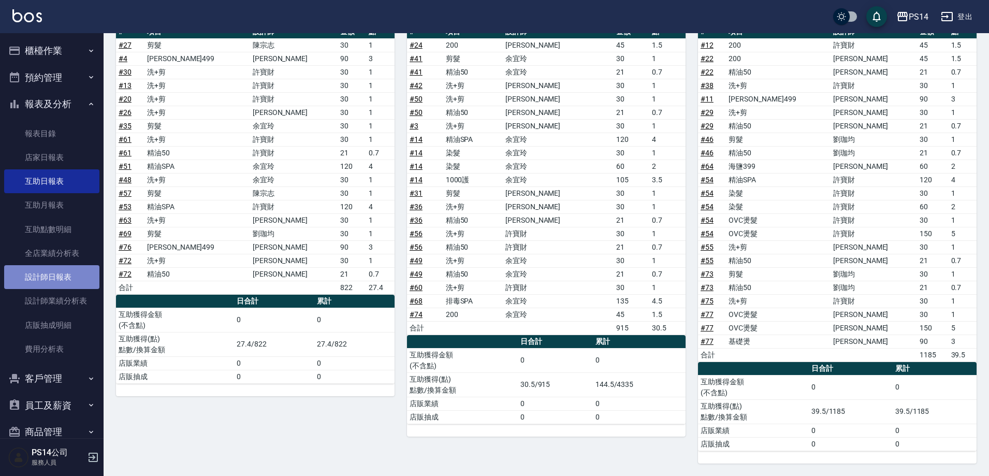
click at [72, 278] on link "設計師日報表" at bounding box center [51, 277] width 95 height 24
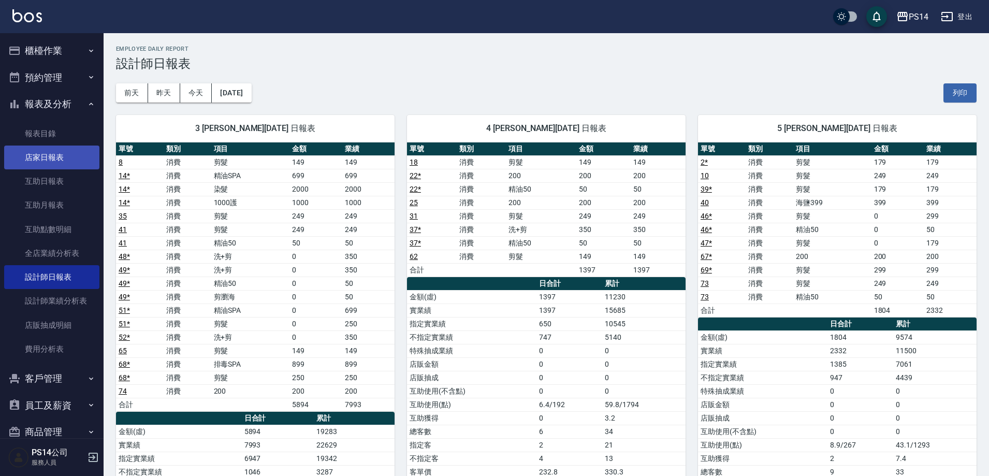
click at [58, 155] on link "店家日報表" at bounding box center [51, 158] width 95 height 24
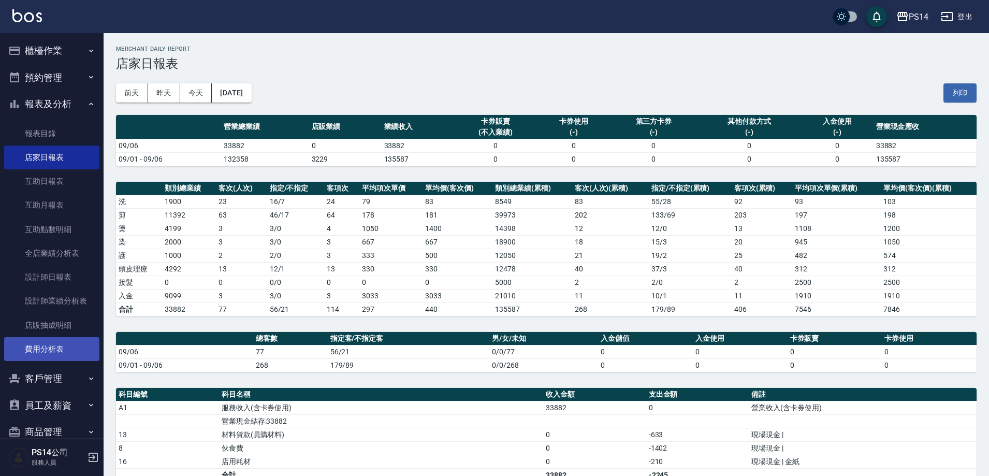
click at [66, 353] on link "費用分析表" at bounding box center [51, 349] width 95 height 24
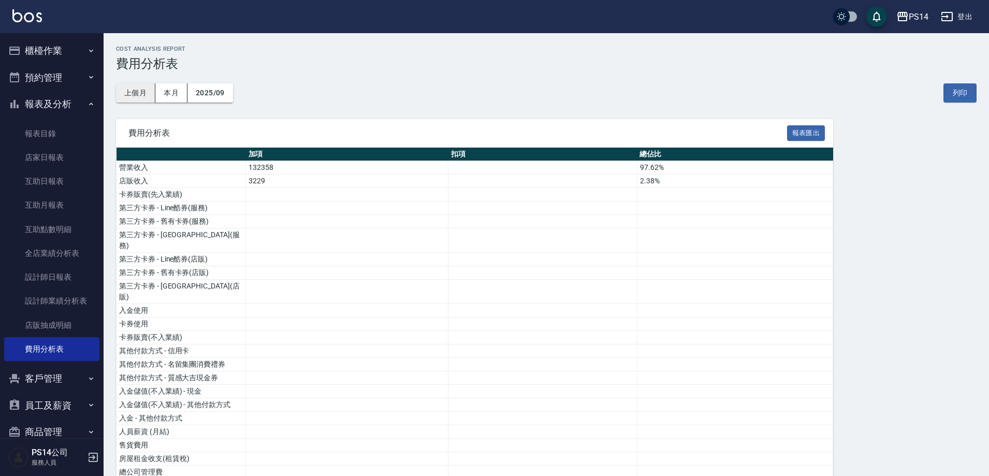
click at [148, 95] on button "上個月" at bounding box center [135, 92] width 39 height 19
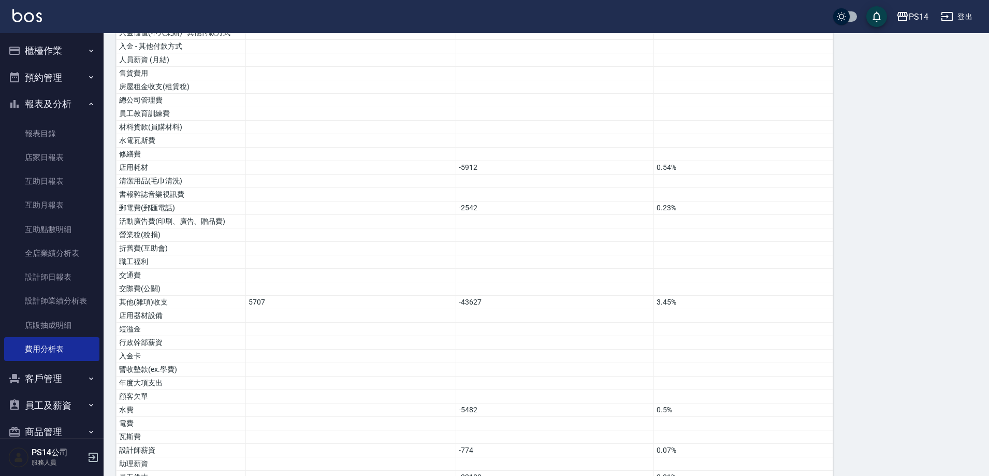
scroll to position [361, 0]
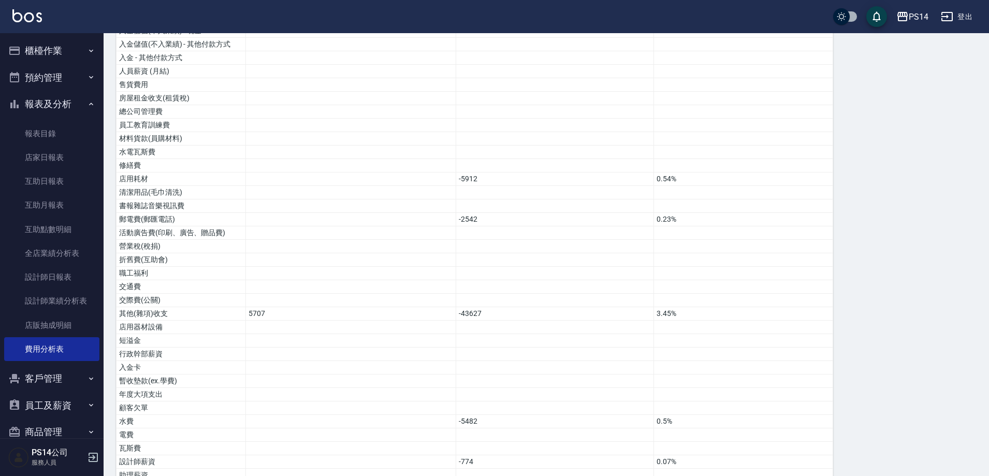
click at [52, 46] on button "櫃檯作業" at bounding box center [51, 50] width 95 height 27
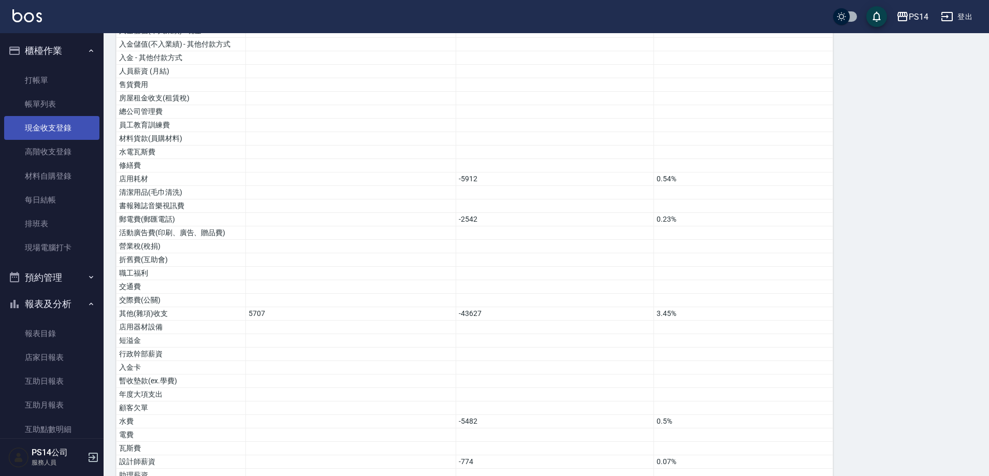
click at [42, 128] on link "現金收支登錄" at bounding box center [51, 128] width 95 height 24
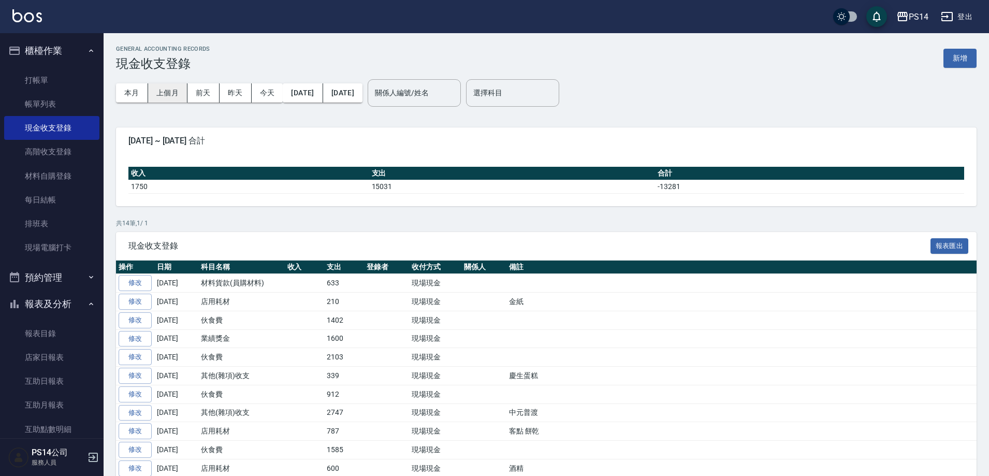
click at [170, 97] on button "上個月" at bounding box center [167, 92] width 39 height 19
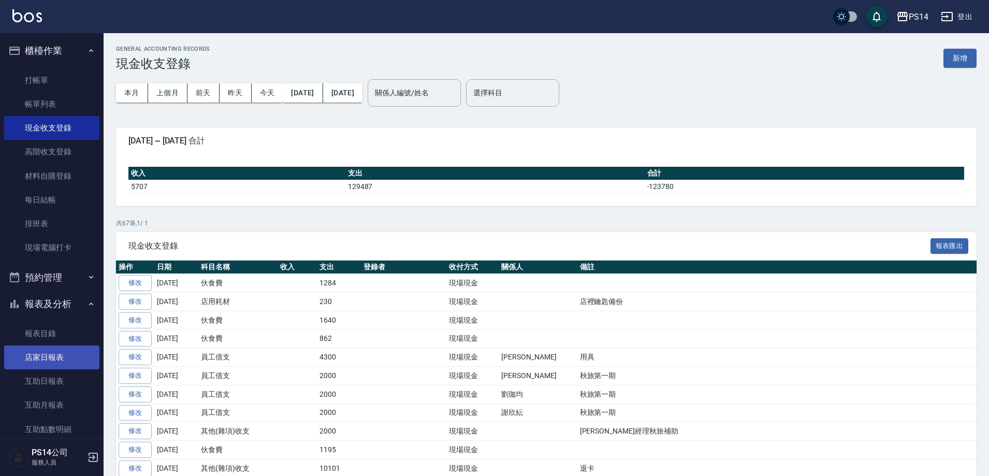
click at [44, 362] on link "店家日報表" at bounding box center [51, 358] width 95 height 24
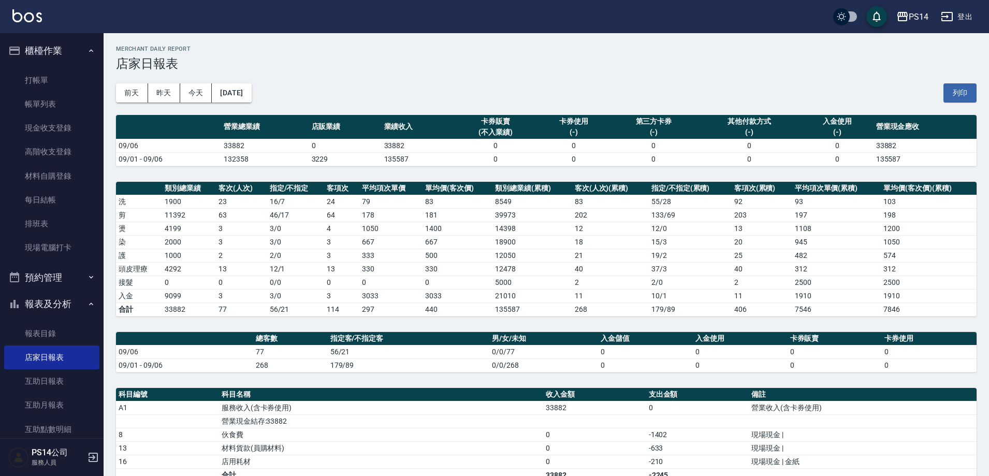
click at [247, 82] on div "[DATE] [DATE] [DATE] [DATE] 列印" at bounding box center [546, 93] width 861 height 44
click at [247, 89] on button "[DATE]" at bounding box center [231, 92] width 39 height 19
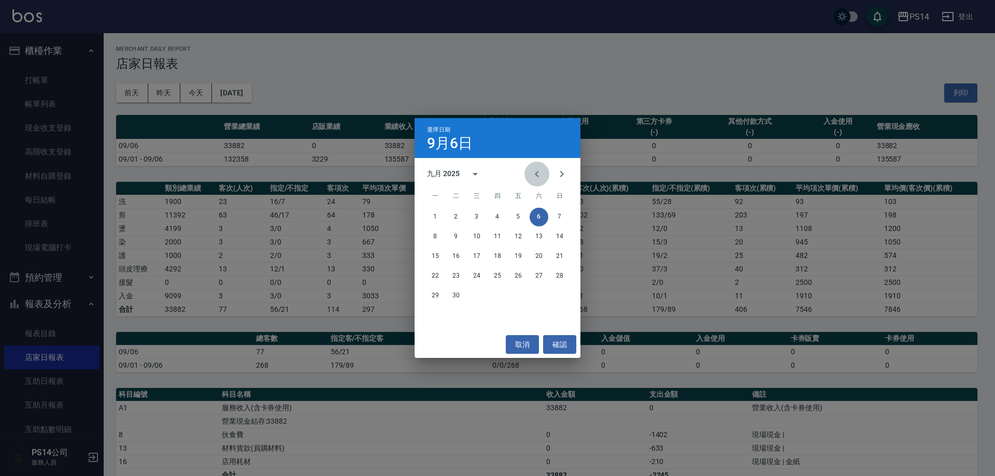
click at [535, 177] on icon "Previous month" at bounding box center [536, 174] width 12 height 12
click at [520, 295] on button "29" at bounding box center [518, 295] width 19 height 19
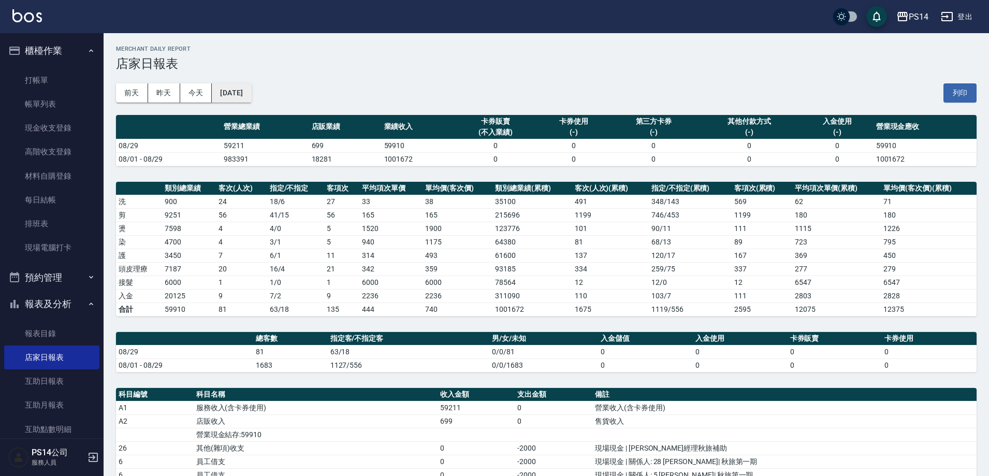
click at [221, 93] on button "[DATE]" at bounding box center [231, 92] width 39 height 19
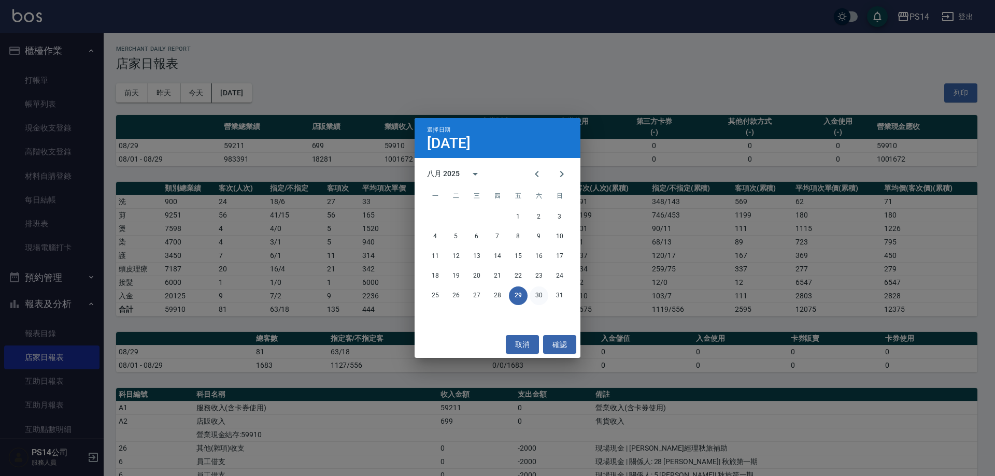
click at [542, 296] on button "30" at bounding box center [538, 295] width 19 height 19
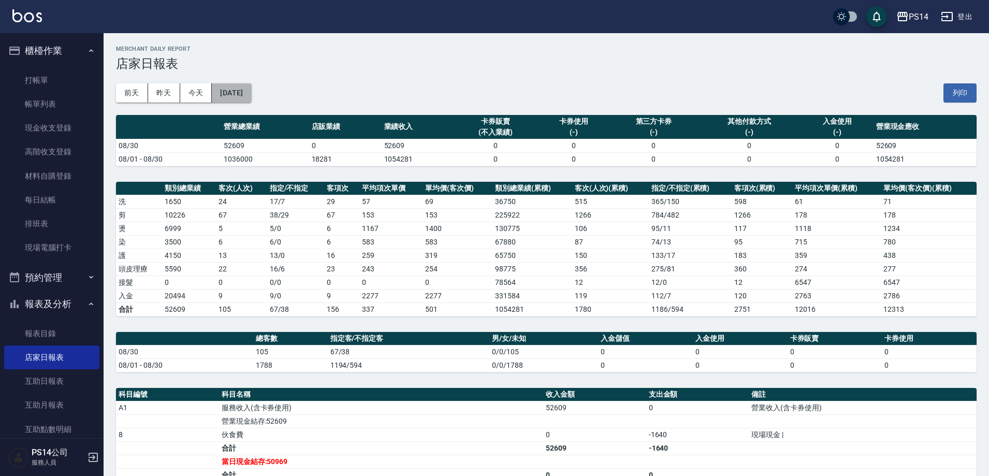
click at [221, 93] on button "[DATE]" at bounding box center [231, 92] width 39 height 19
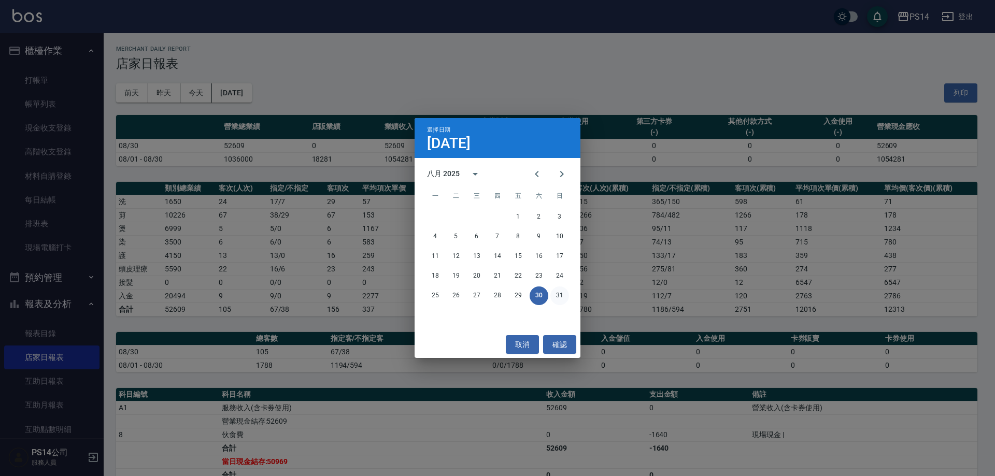
click at [559, 295] on button "31" at bounding box center [559, 295] width 19 height 19
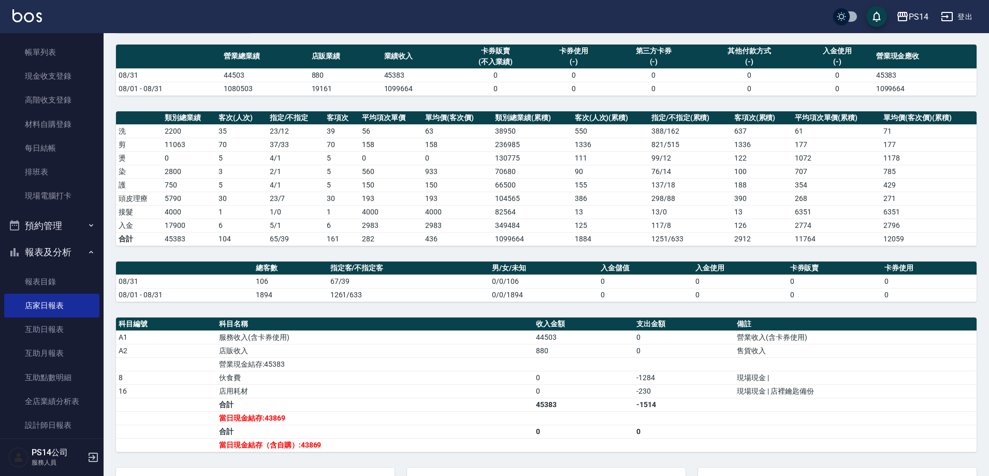
scroll to position [52, 0]
